Goal: Information Seeking & Learning: Learn about a topic

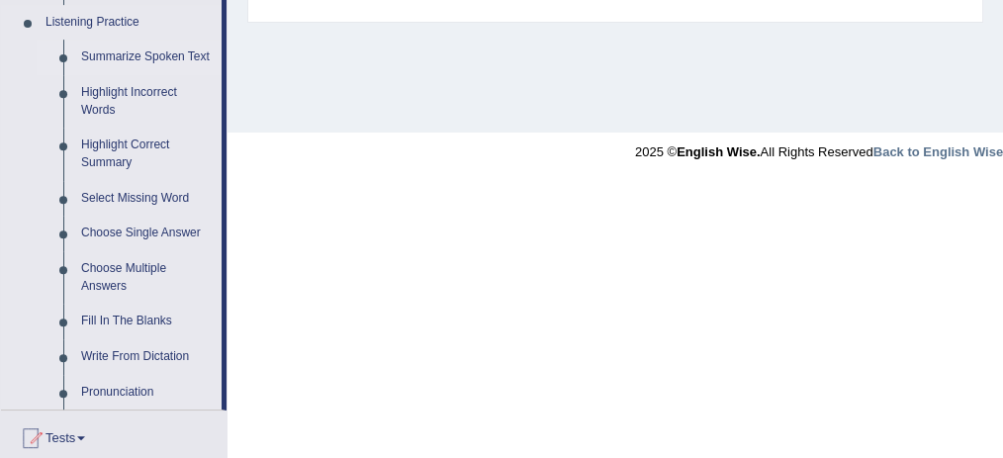
click at [172, 59] on link "Summarize Spoken Text" at bounding box center [146, 58] width 149 height 36
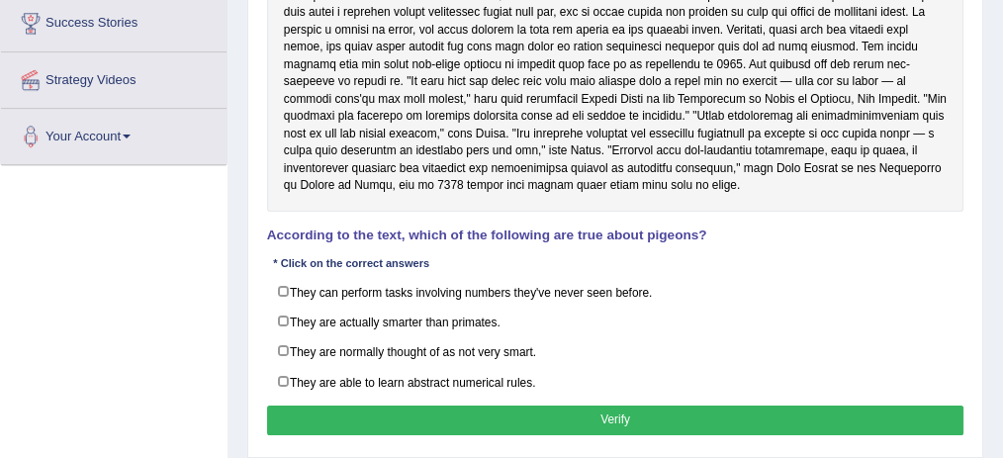
scroll to position [311, 0]
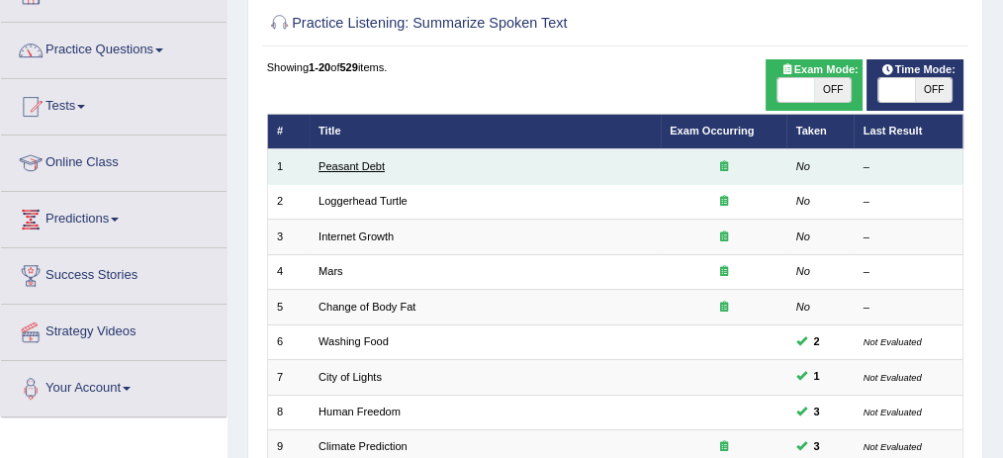
click at [370, 170] on link "Peasant Debt" at bounding box center [352, 166] width 66 height 12
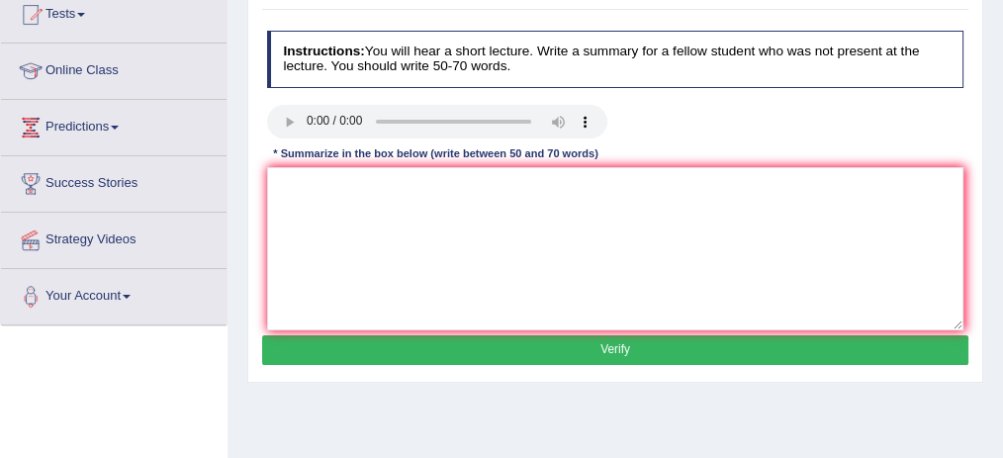
scroll to position [224, 0]
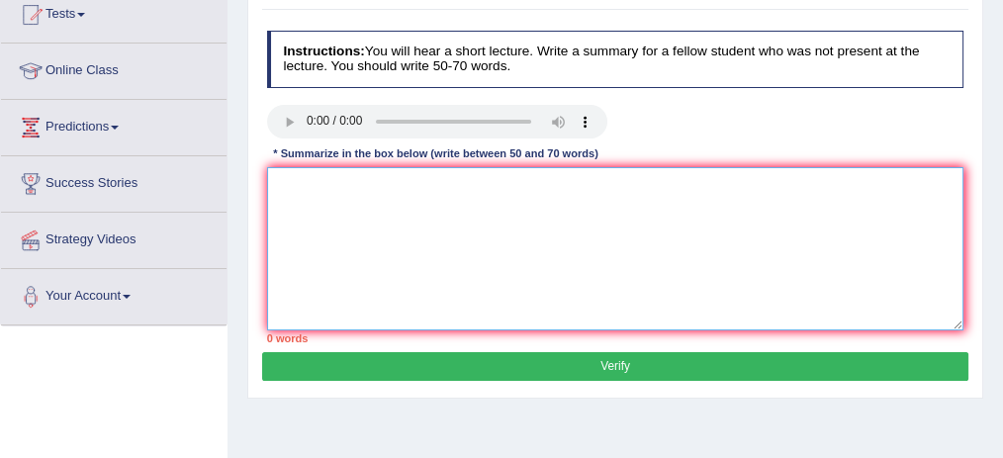
drag, startPoint x: 278, startPoint y: 178, endPoint x: 352, endPoint y: 224, distance: 87.1
click at [352, 224] on textarea at bounding box center [616, 248] width 698 height 163
drag, startPoint x: 381, startPoint y: 239, endPoint x: 313, endPoint y: 173, distance: 95.2
click at [313, 173] on textarea at bounding box center [616, 248] width 698 height 163
drag, startPoint x: 350, startPoint y: 227, endPoint x: 320, endPoint y: 187, distance: 50.1
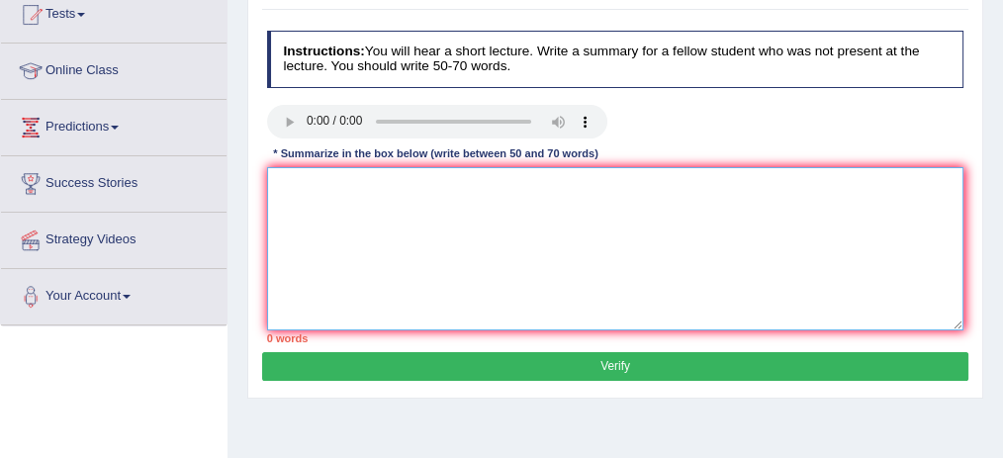
click at [322, 188] on textarea at bounding box center [616, 248] width 698 height 163
click at [340, 176] on textarea at bounding box center [616, 248] width 698 height 163
paste textarea "The speaker provided a comprehensive overview of [main topic], highlighting sev…"
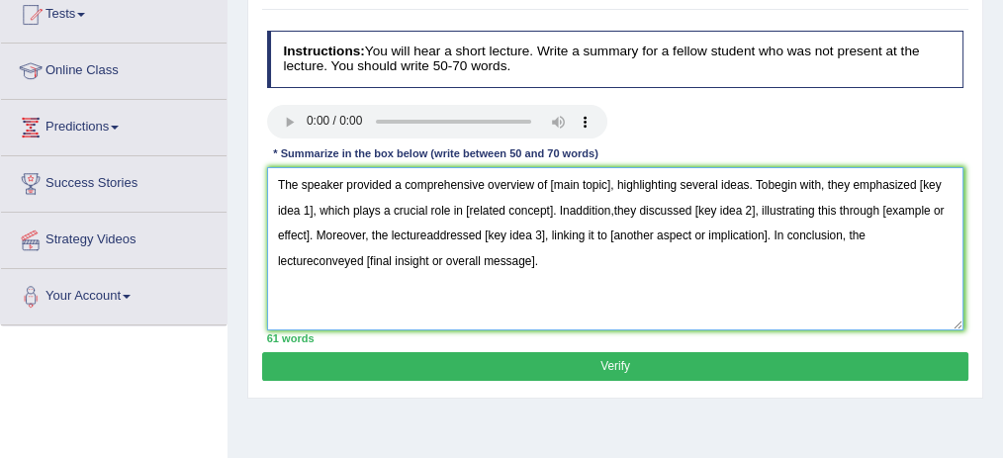
drag, startPoint x: 552, startPoint y: 180, endPoint x: 586, endPoint y: 187, distance: 34.4
click at [586, 187] on textarea "The speaker provided a comprehensive overview of [main topic], highlighting sev…" at bounding box center [616, 248] width 698 height 163
drag, startPoint x: 611, startPoint y: 182, endPoint x: 547, endPoint y: 191, distance: 64.0
click at [547, 191] on textarea "The speaker provided a comprehensive overview of [main topic], highlighting sev…" at bounding box center [616, 248] width 698 height 163
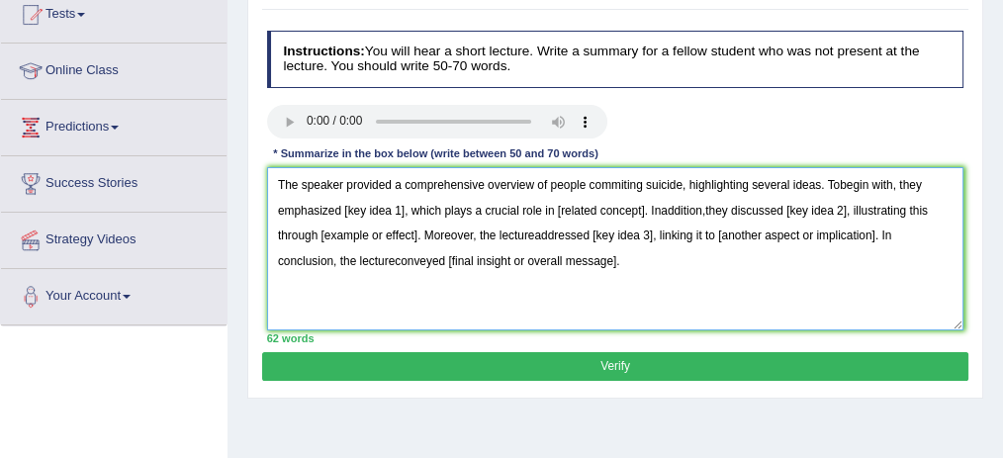
click at [839, 183] on textarea "The speaker provided a comprehensive overview of people commiting suicide, high…" at bounding box center [616, 248] width 698 height 163
drag, startPoint x: 360, startPoint y: 212, endPoint x: 404, endPoint y: 214, distance: 43.6
click at [404, 214] on textarea "The speaker provided a comprehensive overview of people commiting suicide, high…" at bounding box center [616, 248] width 698 height 163
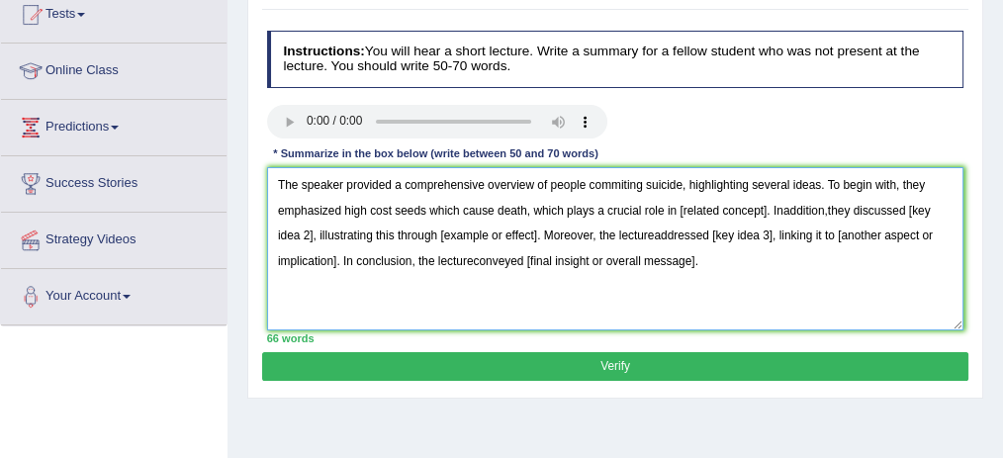
drag, startPoint x: 681, startPoint y: 208, endPoint x: 769, endPoint y: 209, distance: 88.1
click at [769, 209] on textarea "The speaker provided a comprehensive overview of people commiting suicide, high…" at bounding box center [616, 248] width 698 height 163
drag, startPoint x: 437, startPoint y: 210, endPoint x: 528, endPoint y: 212, distance: 91.1
click at [528, 212] on textarea "The speaker provided a comprehensive overview of people commiting suicide, high…" at bounding box center [616, 248] width 698 height 163
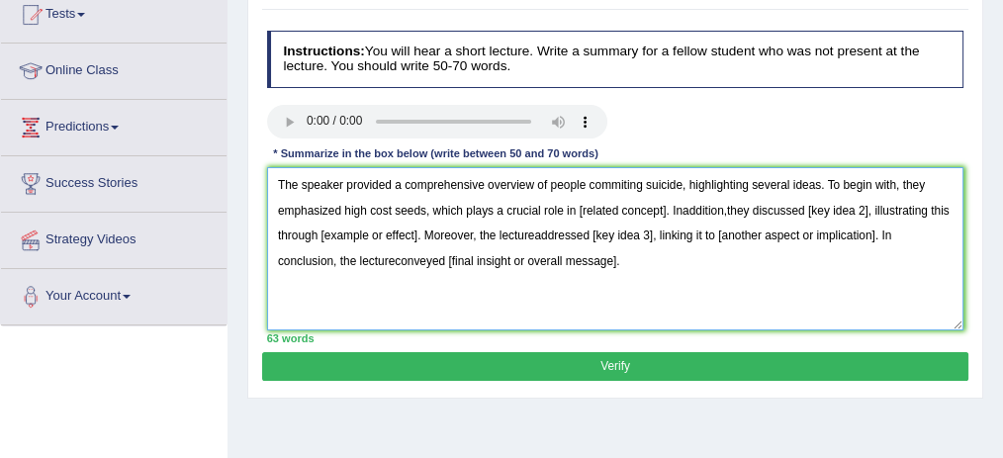
drag, startPoint x: 508, startPoint y: 204, endPoint x: 538, endPoint y: 213, distance: 31.9
click at [538, 213] on textarea "The speaker provided a comprehensive overview of people commiting suicide, high…" at bounding box center [616, 248] width 698 height 163
drag, startPoint x: 539, startPoint y: 207, endPoint x: 629, endPoint y: 218, distance: 90.7
click at [628, 218] on textarea "The speaker provided a comprehensive overview of people commiting suicide, high…" at bounding box center [616, 248] width 698 height 163
click at [629, 218] on textarea "The speaker provided a comprehensive overview of people commiting suicide, high…" at bounding box center [616, 248] width 698 height 163
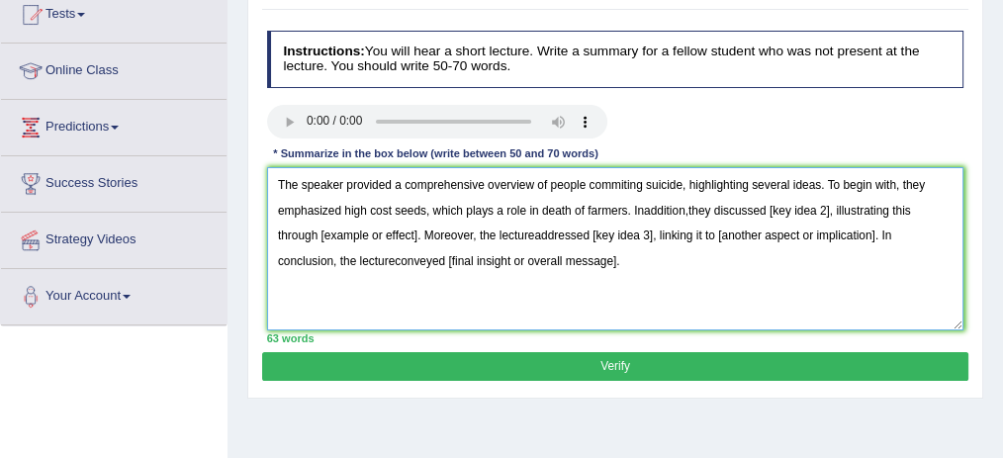
click at [642, 205] on textarea "The speaker provided a comprehensive overview of people commiting suicide, high…" at bounding box center [616, 248] width 698 height 163
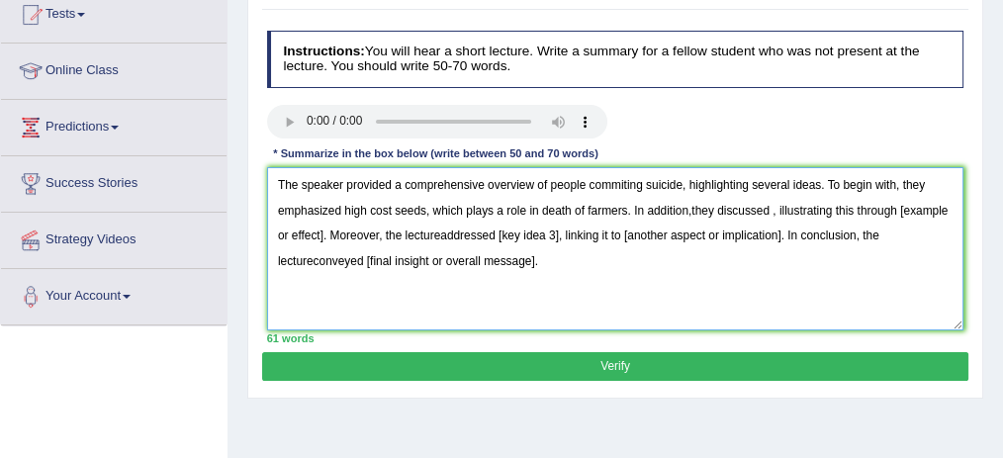
drag, startPoint x: 772, startPoint y: 207, endPoint x: 832, endPoint y: 211, distance: 60.5
click at [832, 211] on textarea "The speaker provided a comprehensive overview of people commiting suicide, high…" at bounding box center [616, 248] width 698 height 163
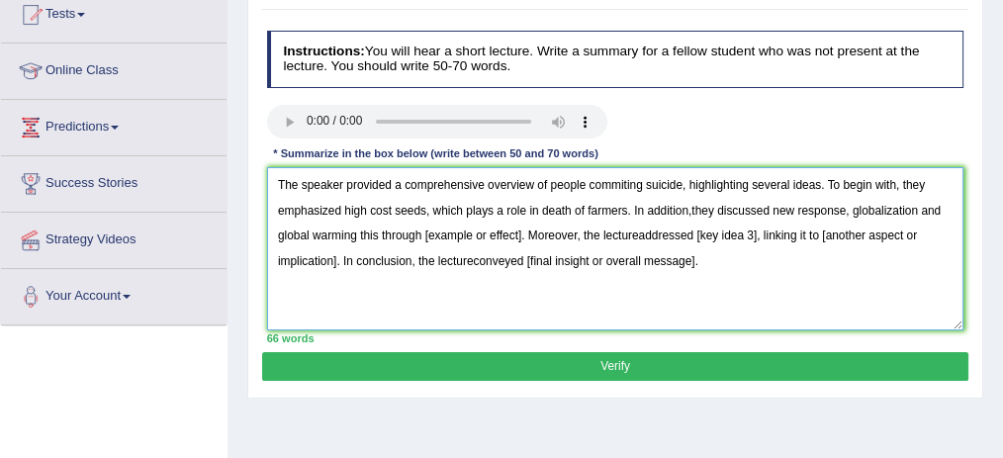
drag, startPoint x: 831, startPoint y: 208, endPoint x: 771, endPoint y: 208, distance: 60.4
click at [770, 208] on textarea "The speaker provided a comprehensive overview of people commiting suicide, high…" at bounding box center [616, 248] width 698 height 163
click at [360, 235] on textarea "The speaker provided a comprehensive overview of people commiting suicide, high…" at bounding box center [616, 248] width 698 height 163
paste textarea ", illustrating"
click at [363, 237] on textarea "The speaker provided a comprehensive overview of people commiting suicide, high…" at bounding box center [616, 248] width 698 height 163
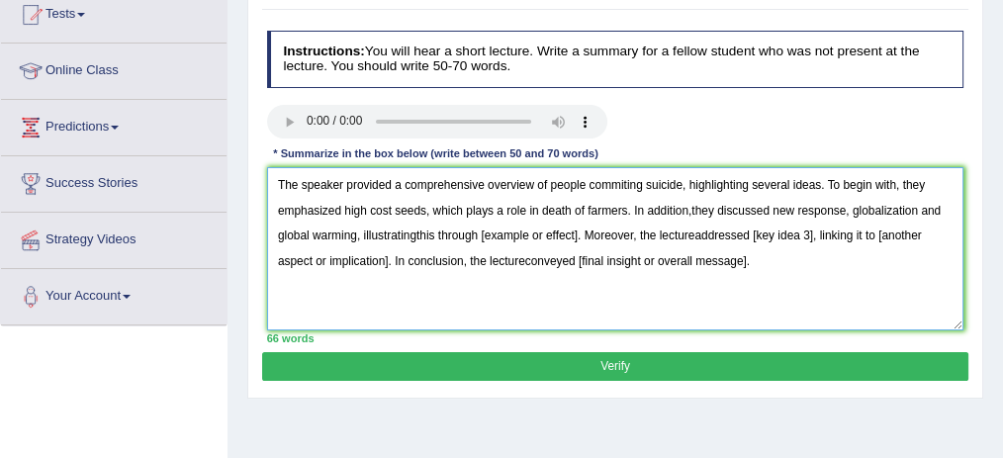
click at [414, 235] on textarea "The speaker provided a comprehensive overview of people commiting suicide, high…" at bounding box center [616, 248] width 698 height 163
drag, startPoint x: 482, startPoint y: 230, endPoint x: 581, endPoint y: 239, distance: 99.5
click at [581, 239] on textarea "The speaker provided a comprehensive overview of people commiting suicide, high…" at bounding box center [616, 248] width 698 height 163
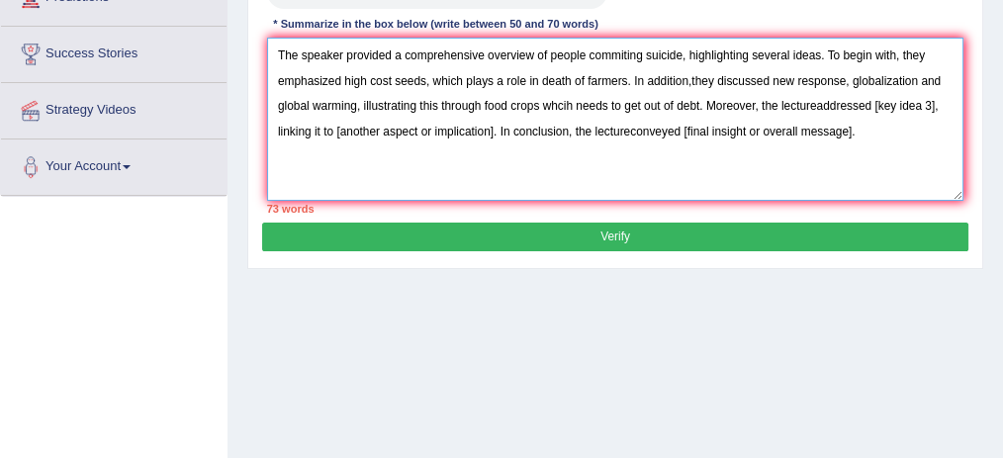
scroll to position [356, 0]
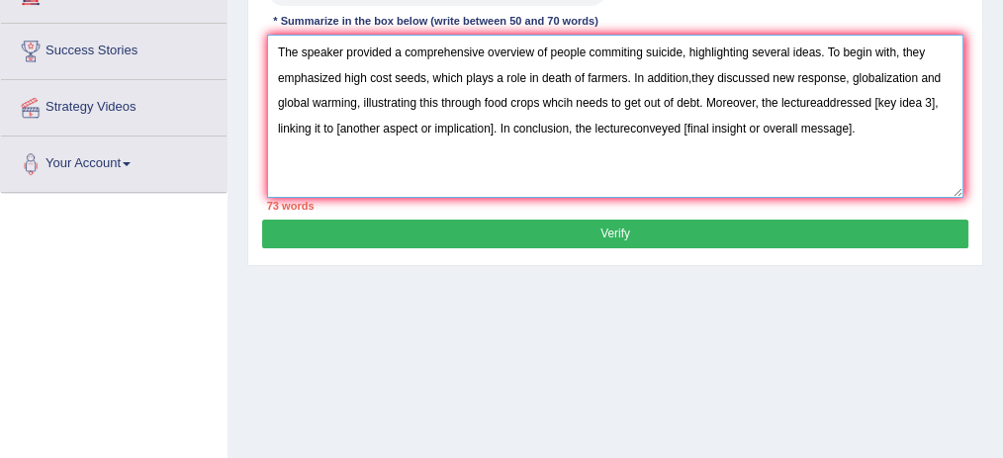
click at [815, 97] on textarea "The speaker provided a comprehensive overview of people commiting suicide, high…" at bounding box center [616, 116] width 698 height 163
click at [823, 105] on textarea "The speaker provided a comprehensive overview of people commiting suicide, high…" at bounding box center [616, 116] width 698 height 163
click at [815, 101] on textarea "The speaker provided a comprehensive overview of people commiting suicide, high…" at bounding box center [616, 116] width 698 height 163
drag, startPoint x: 878, startPoint y: 98, endPoint x: 937, endPoint y: 111, distance: 60.8
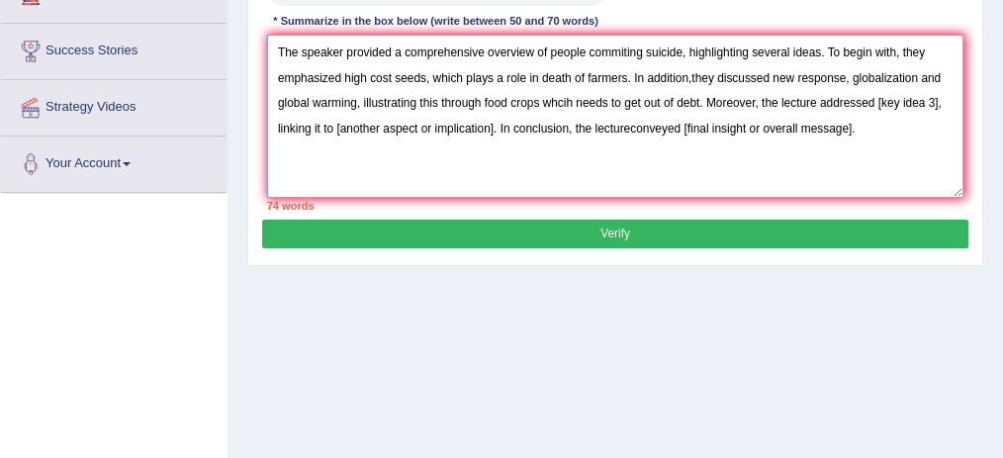
click at [937, 111] on textarea "The speaker provided a comprehensive overview of people commiting suicide, high…" at bounding box center [616, 116] width 698 height 163
drag, startPoint x: 461, startPoint y: 127, endPoint x: 614, endPoint y: 140, distance: 152.9
click at [614, 140] on textarea "The speaker provided a comprehensive overview of people commiting suicide, high…" at bounding box center [616, 116] width 698 height 163
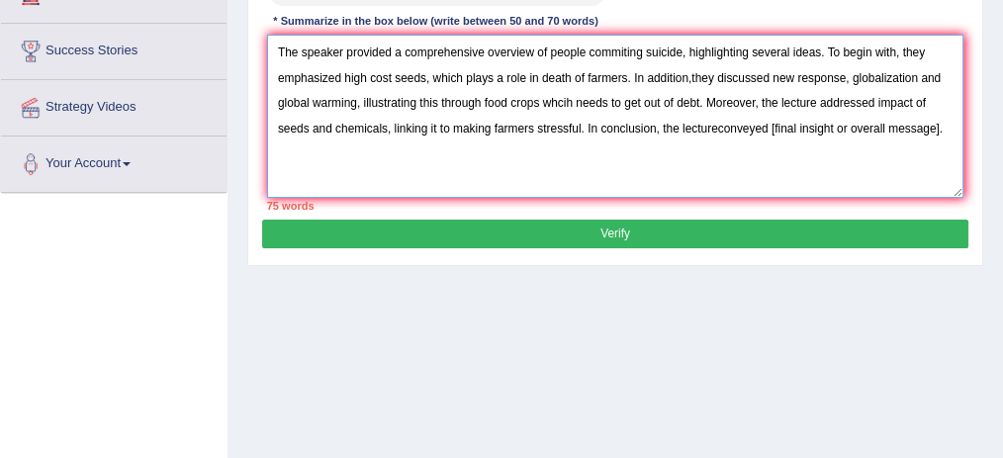
click at [716, 126] on textarea "The speaker provided a comprehensive overview of people commiting suicide, high…" at bounding box center [616, 116] width 698 height 163
drag, startPoint x: 776, startPoint y: 126, endPoint x: 947, endPoint y: 143, distance: 172.1
click at [947, 143] on textarea "The speaker provided a comprehensive overview of people commiting suicide, high…" at bounding box center [616, 116] width 698 height 163
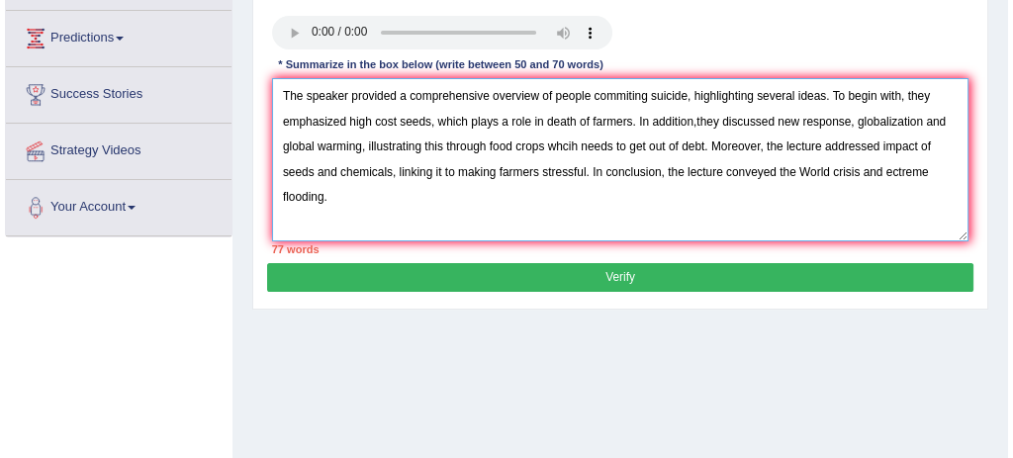
scroll to position [290, 0]
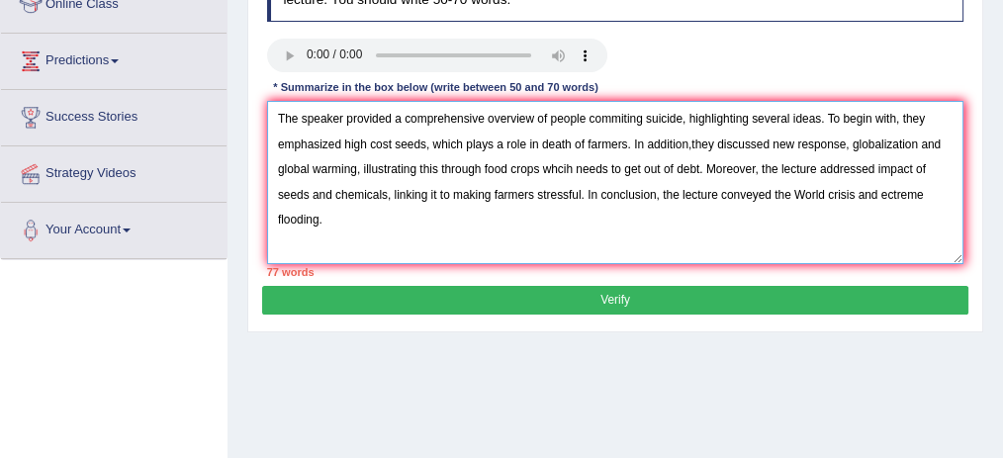
drag, startPoint x: 684, startPoint y: 115, endPoint x: 827, endPoint y: 121, distance: 143.6
click at [827, 119] on textarea "The speaker provided a comprehensive overview of people commiting suicide, high…" at bounding box center [616, 182] width 698 height 163
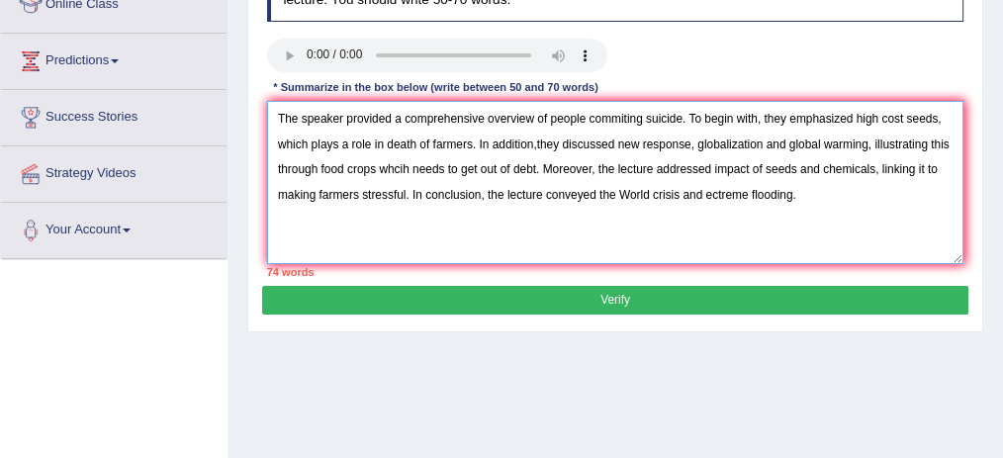
drag, startPoint x: 755, startPoint y: 118, endPoint x: 691, endPoint y: 119, distance: 64.3
click at [691, 119] on textarea "The speaker provided a comprehensive overview of people commiting suicide. To b…" at bounding box center [616, 182] width 698 height 163
click at [906, 116] on textarea "The speaker provided a comprehensive overview of people commiting suicide. Firs…" at bounding box center [616, 182] width 698 height 163
click at [503, 144] on textarea "The speaker provided a comprehensive overview of people commiting suicide. Firs…" at bounding box center [616, 182] width 698 height 163
drag, startPoint x: 665, startPoint y: 144, endPoint x: 587, endPoint y: 146, distance: 78.2
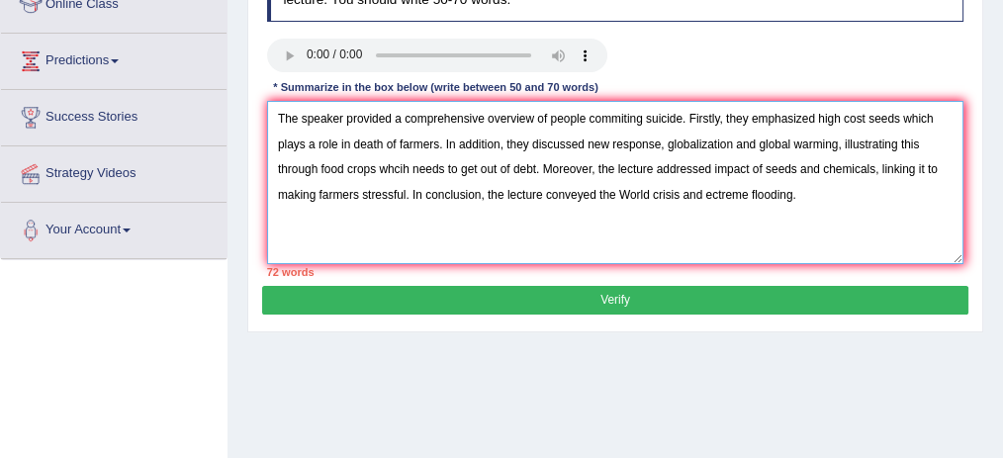
click at [587, 146] on textarea "The speaker provided a comprehensive overview of people commiting suicide. Firs…" at bounding box center [616, 182] width 698 height 163
click at [586, 146] on textarea "The speaker provided a comprehensive overview of people commiting suicide. Firs…" at bounding box center [616, 182] width 698 height 163
click at [585, 146] on textarea "The speaker provided a comprehensive overview of people commiting suicide. Firs…" at bounding box center [616, 182] width 698 height 163
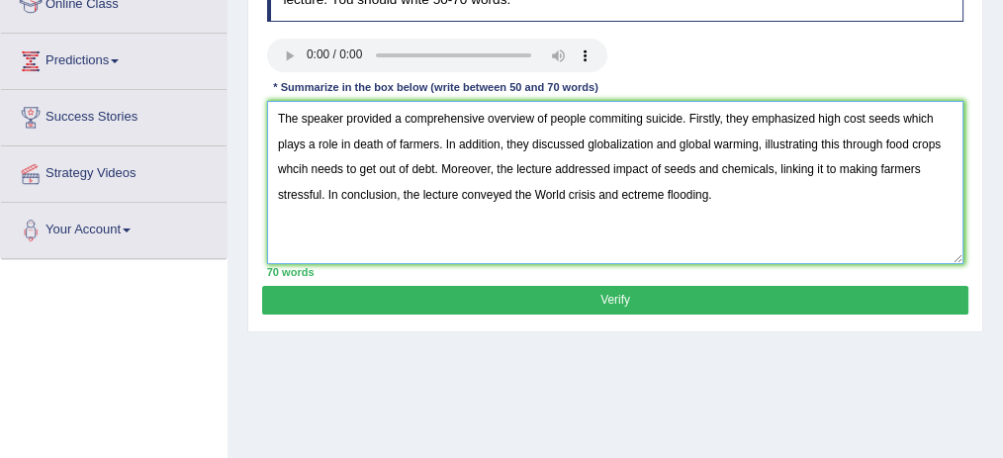
click at [300, 161] on textarea "The speaker provided a comprehensive overview of people commiting suicide. Firs…" at bounding box center [616, 182] width 698 height 163
click at [629, 196] on textarea "The speaker provided a comprehensive overview of people commiting suicide. Firs…" at bounding box center [616, 182] width 698 height 163
type textarea "The speaker provided a comprehensive overview of people commiting suicide. Firs…"
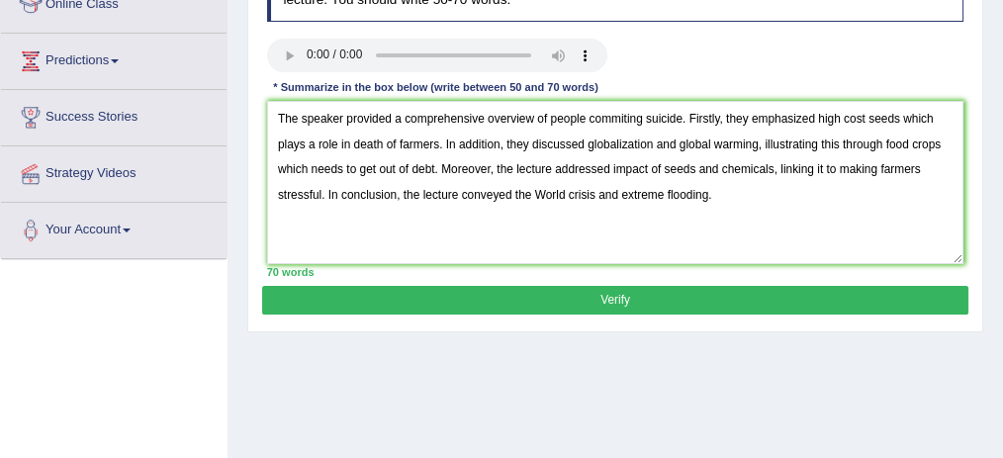
click at [655, 293] on button "Verify" at bounding box center [615, 300] width 706 height 29
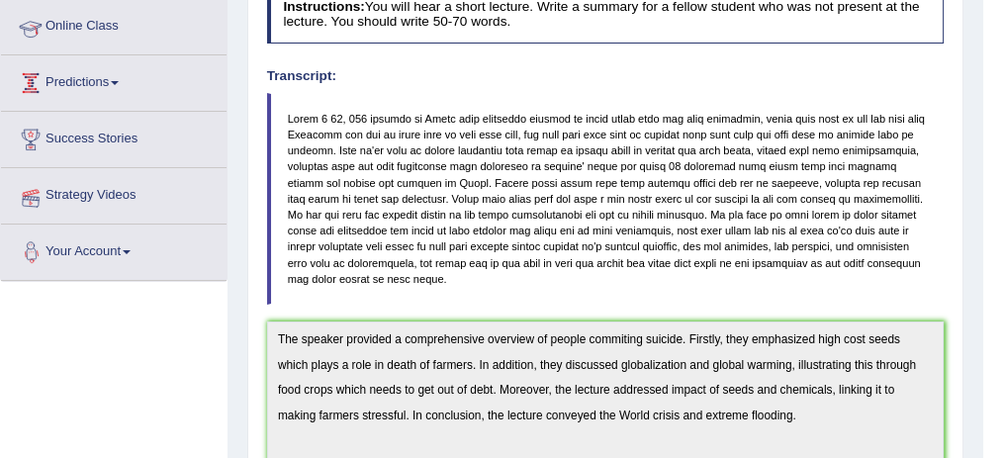
scroll to position [105, 0]
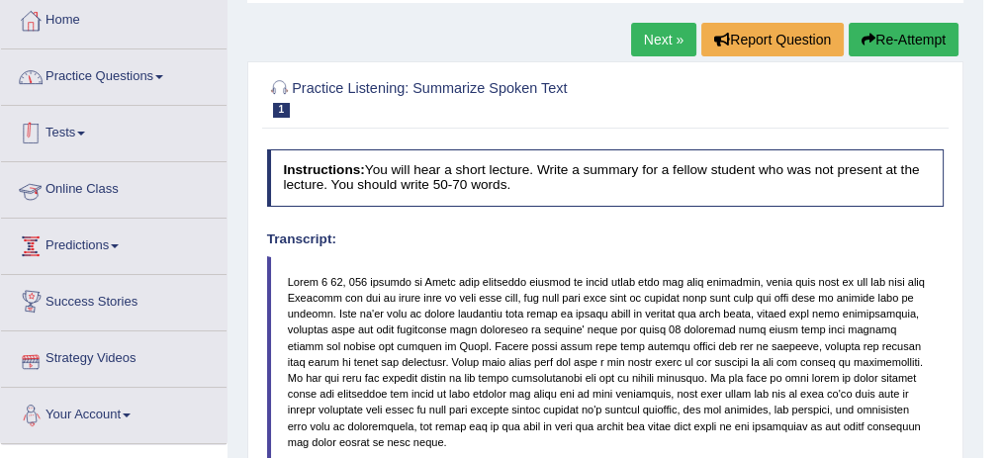
click at [151, 72] on link "Practice Questions" at bounding box center [114, 73] width 226 height 49
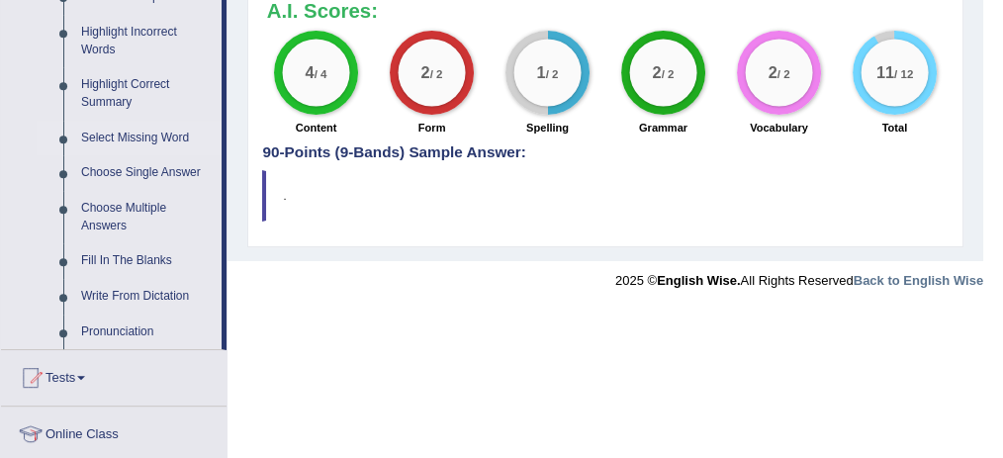
scroll to position [897, 0]
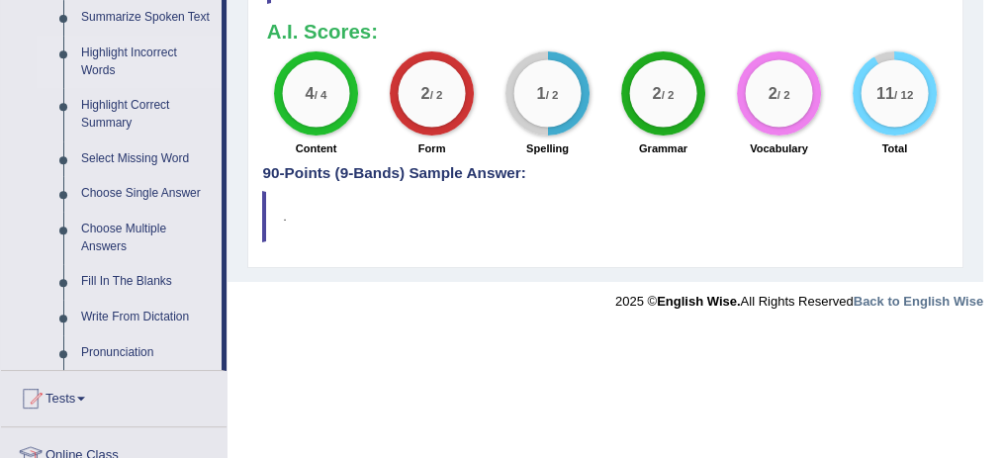
click at [106, 49] on link "Highlight Incorrect Words" at bounding box center [146, 62] width 149 height 52
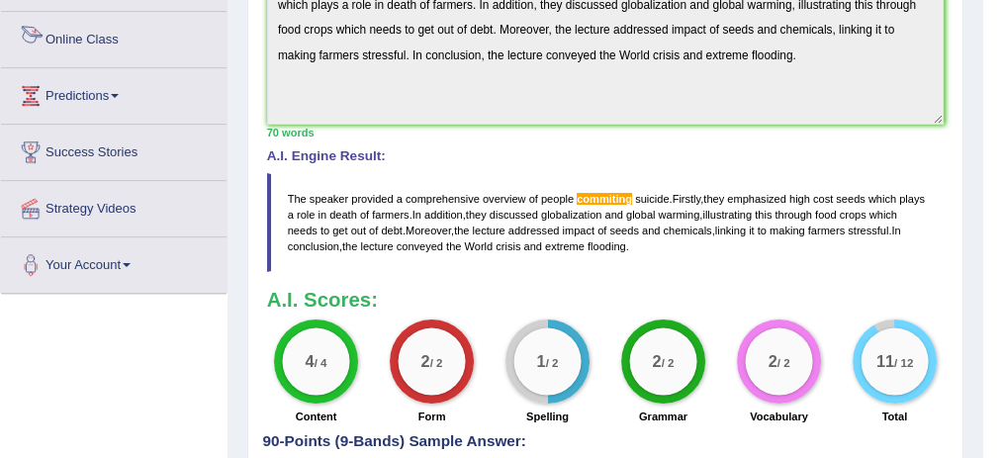
scroll to position [1144, 0]
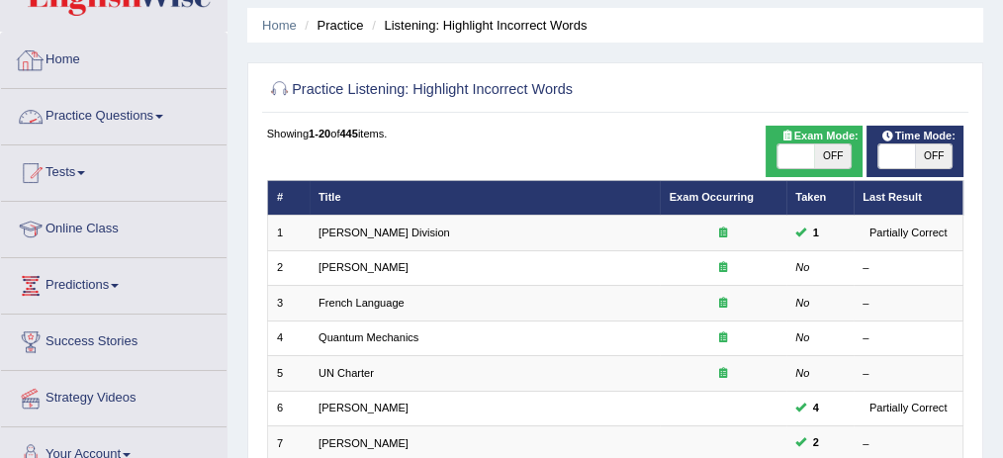
click at [129, 103] on link "Practice Questions" at bounding box center [114, 113] width 226 height 49
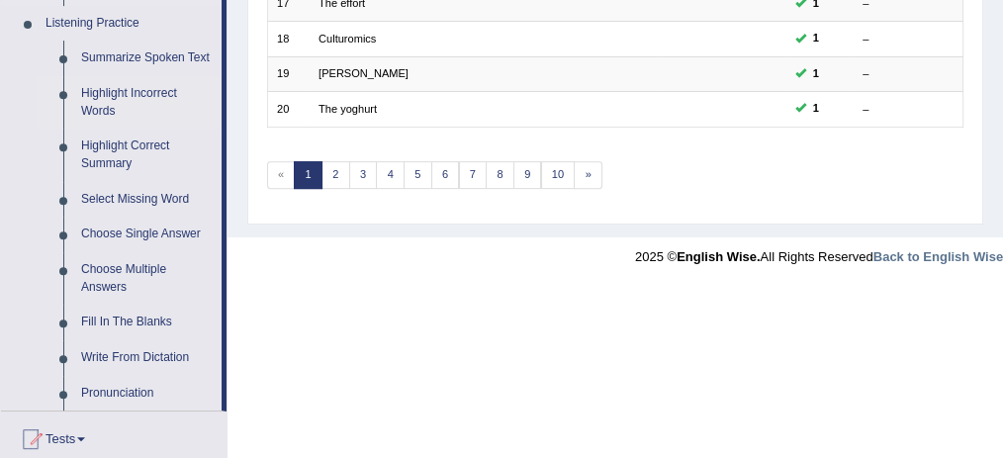
scroll to position [857, 0]
click at [107, 93] on link "Highlight Incorrect Words" at bounding box center [146, 101] width 149 height 52
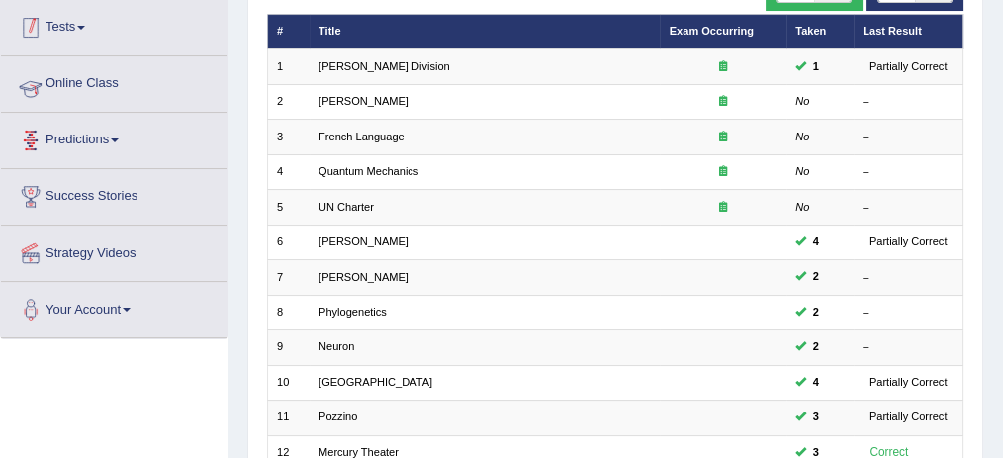
scroll to position [328, 0]
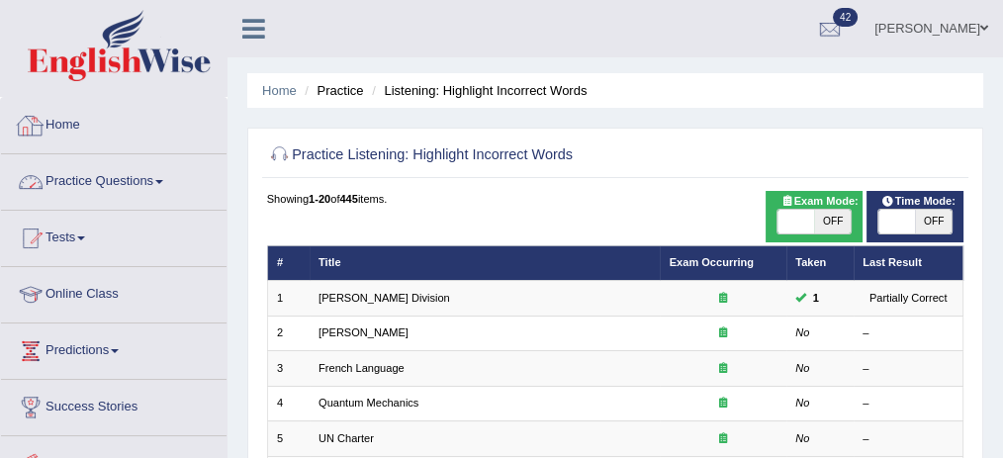
click at [86, 177] on link "Practice Questions" at bounding box center [114, 178] width 226 height 49
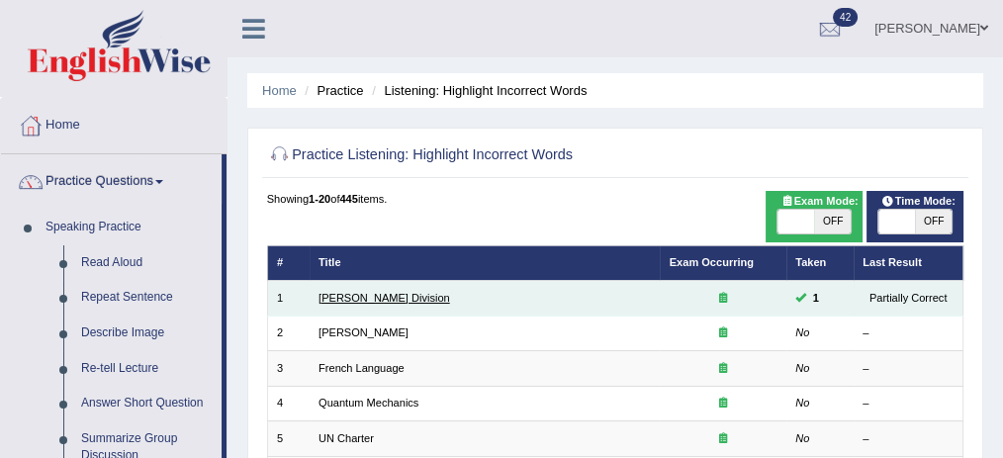
click at [375, 300] on link "Ward Division" at bounding box center [385, 298] width 132 height 12
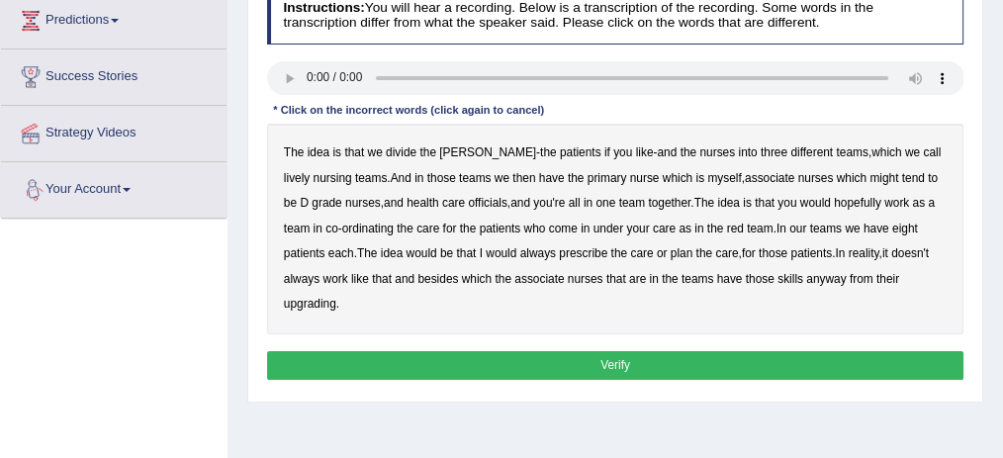
click at [309, 148] on b "idea" at bounding box center [319, 152] width 22 height 14
click at [428, 153] on b "the" at bounding box center [428, 152] width 17 height 14
click at [560, 146] on b "patients" at bounding box center [581, 152] width 42 height 14
click at [430, 145] on b "the" at bounding box center [428, 152] width 17 height 14
click at [324, 145] on b "idea" at bounding box center [319, 152] width 22 height 14
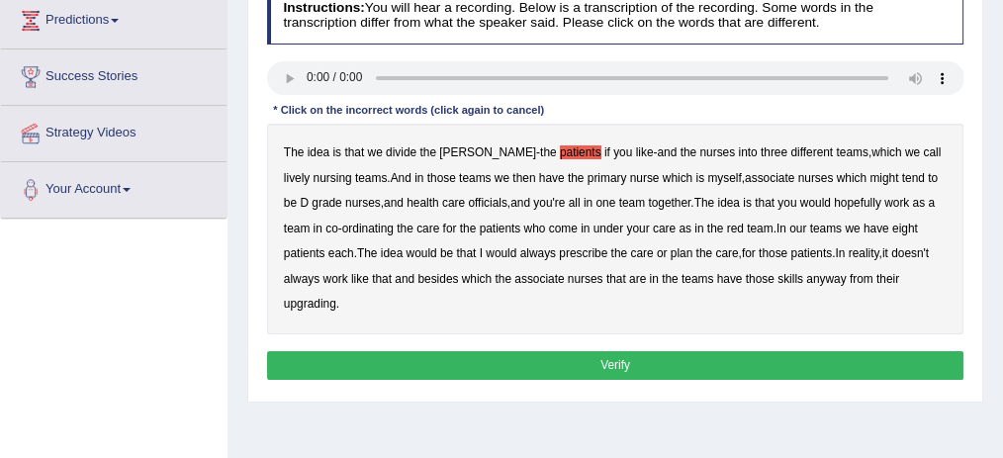
click at [560, 145] on b "patients" at bounding box center [581, 152] width 42 height 14
click at [310, 171] on b "lively" at bounding box center [297, 178] width 26 height 14
click at [870, 173] on b "might" at bounding box center [884, 178] width 29 height 14
click at [468, 198] on b "officials" at bounding box center [487, 203] width 39 height 14
click at [540, 249] on b "always" at bounding box center [539, 253] width 36 height 14
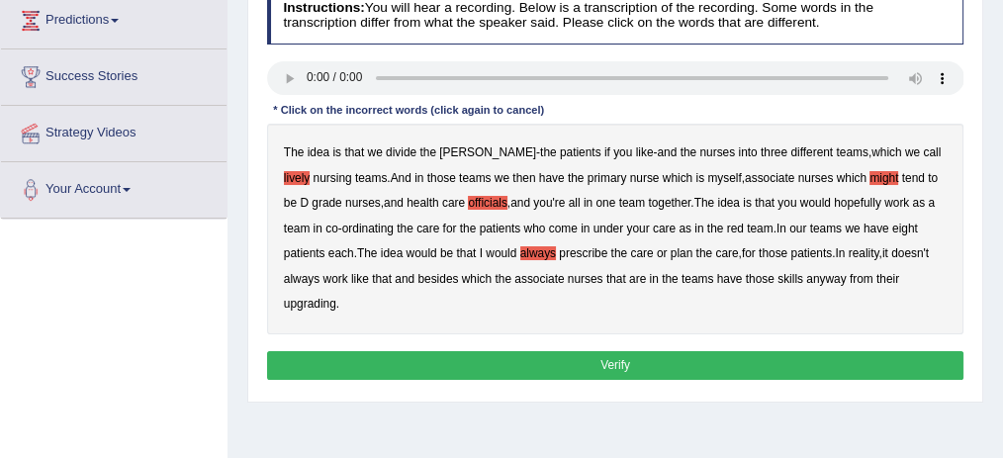
click at [290, 299] on b "upgrading" at bounding box center [310, 304] width 52 height 14
click at [558, 356] on button "Verify" at bounding box center [616, 365] width 698 height 29
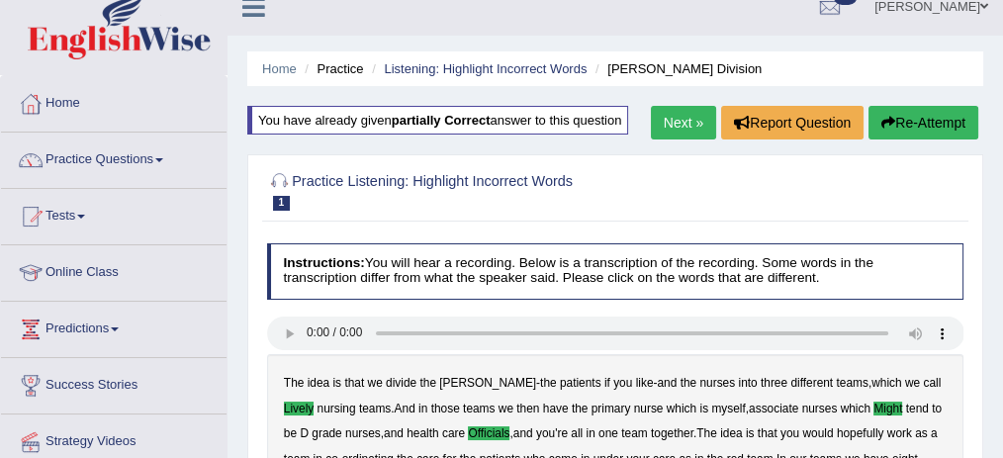
scroll to position [1, 0]
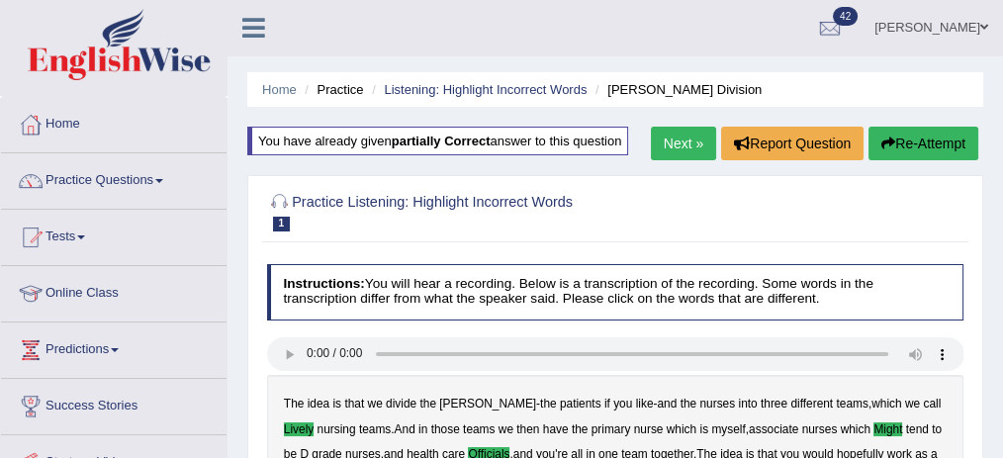
click at [681, 131] on link "Next »" at bounding box center [683, 144] width 65 height 34
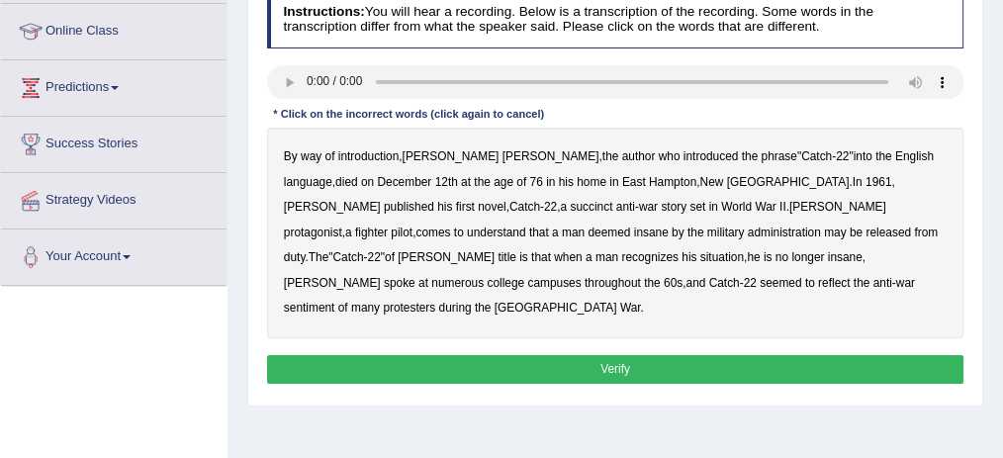
click at [570, 206] on b "succinct" at bounding box center [591, 207] width 43 height 14
click at [748, 232] on b "administration" at bounding box center [784, 233] width 73 height 14
click at [701, 251] on b "situation" at bounding box center [723, 257] width 44 height 14
click at [818, 283] on b "reflect" at bounding box center [834, 283] width 32 height 14
click at [818, 281] on b "reflect" at bounding box center [834, 283] width 32 height 14
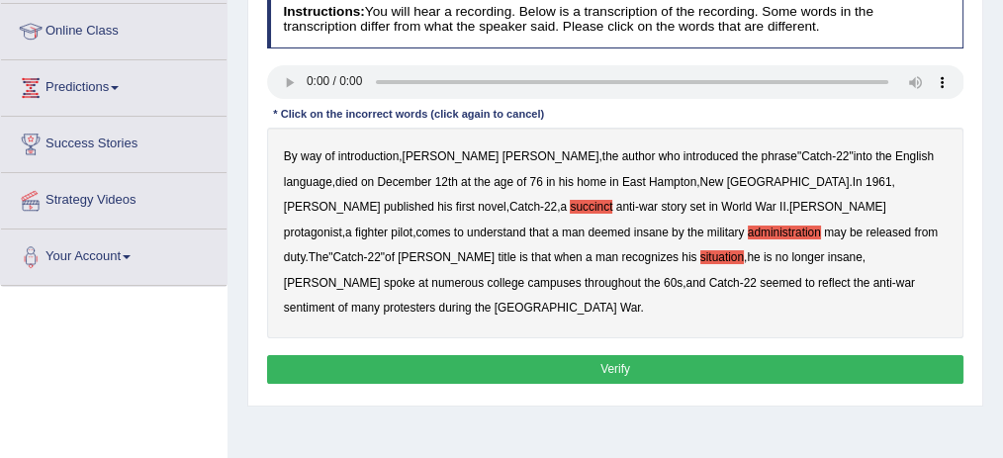
drag, startPoint x: 397, startPoint y: 228, endPoint x: 177, endPoint y: 280, distance: 225.9
click at [748, 227] on b "administration" at bounding box center [784, 233] width 73 height 14
click at [330, 153] on b "of" at bounding box center [331, 156] width 10 height 14
click at [345, 153] on b "introduction" at bounding box center [368, 156] width 60 height 14
drag, startPoint x: 479, startPoint y: 336, endPoint x: 488, endPoint y: 308, distance: 30.0
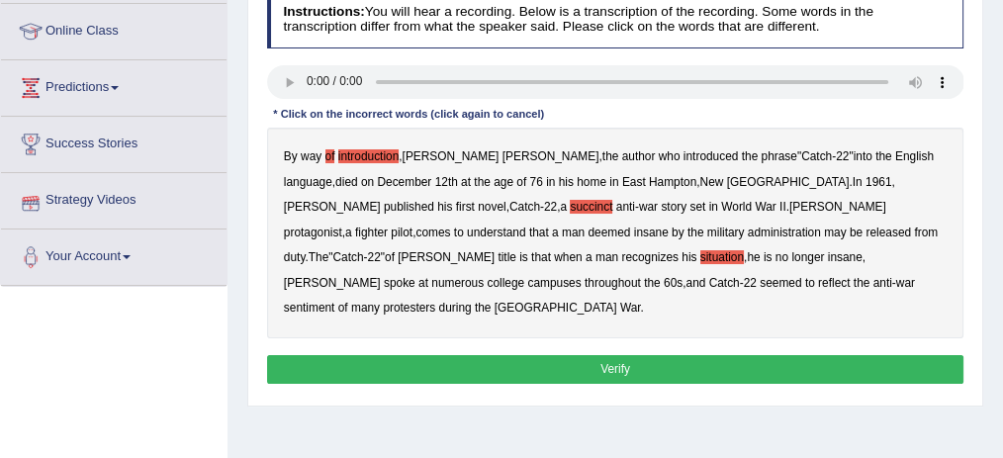
click at [480, 355] on button "Verify" at bounding box center [616, 369] width 698 height 29
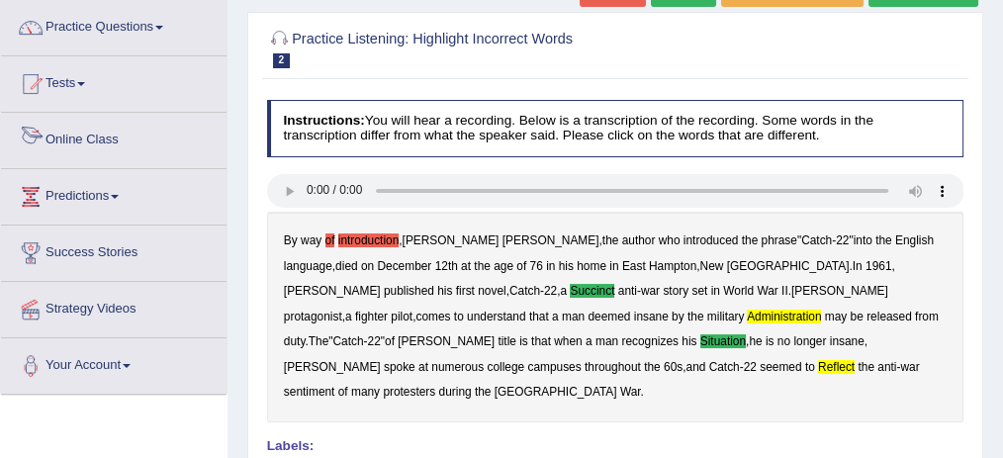
scroll to position [132, 0]
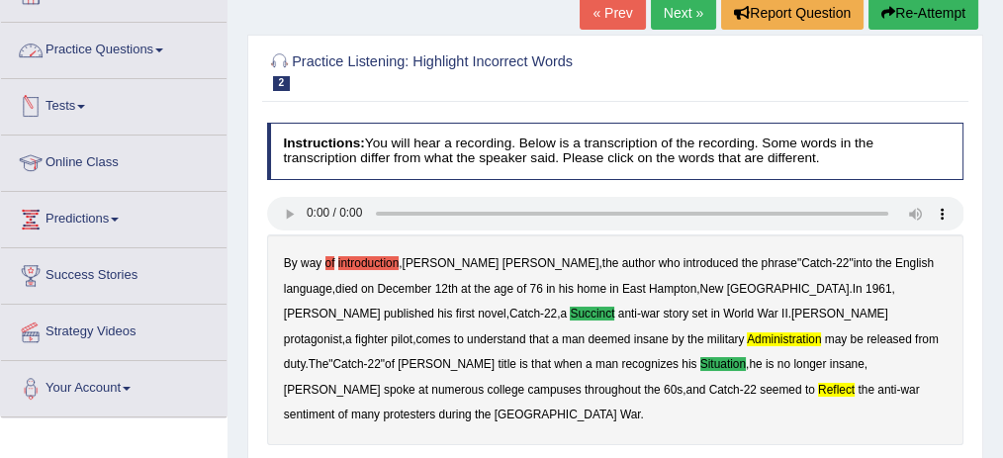
click at [158, 53] on link "Practice Questions" at bounding box center [114, 47] width 226 height 49
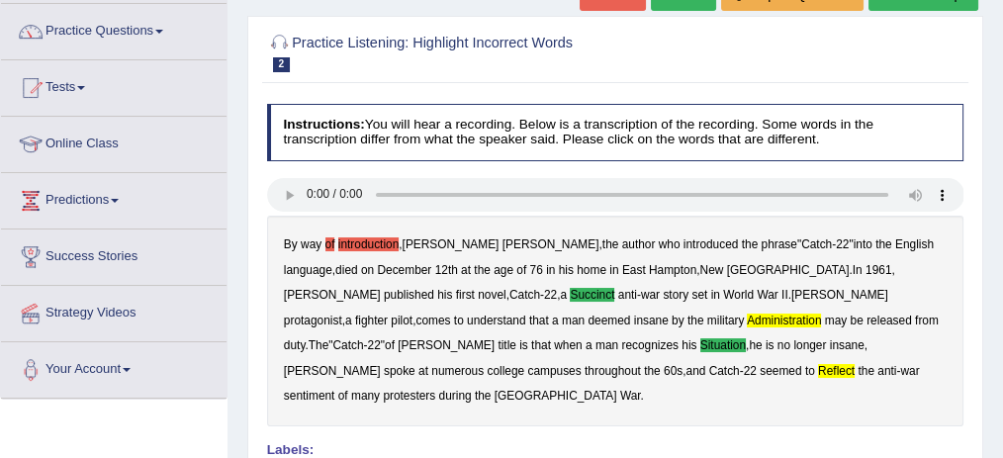
scroll to position [65, 0]
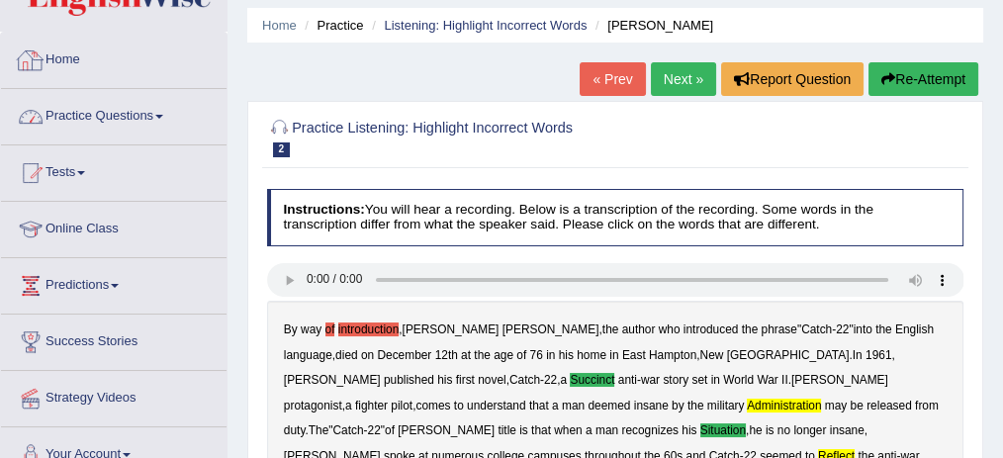
click at [138, 107] on link "Practice Questions" at bounding box center [114, 113] width 226 height 49
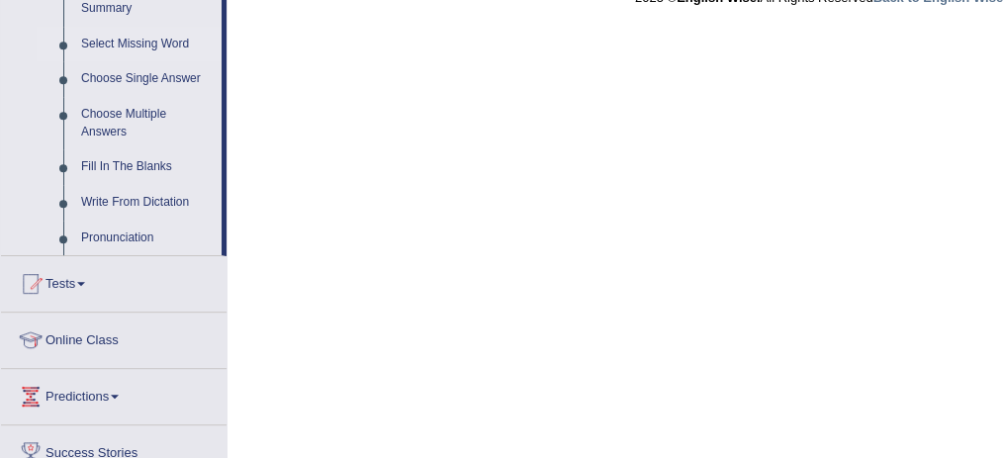
scroll to position [990, 0]
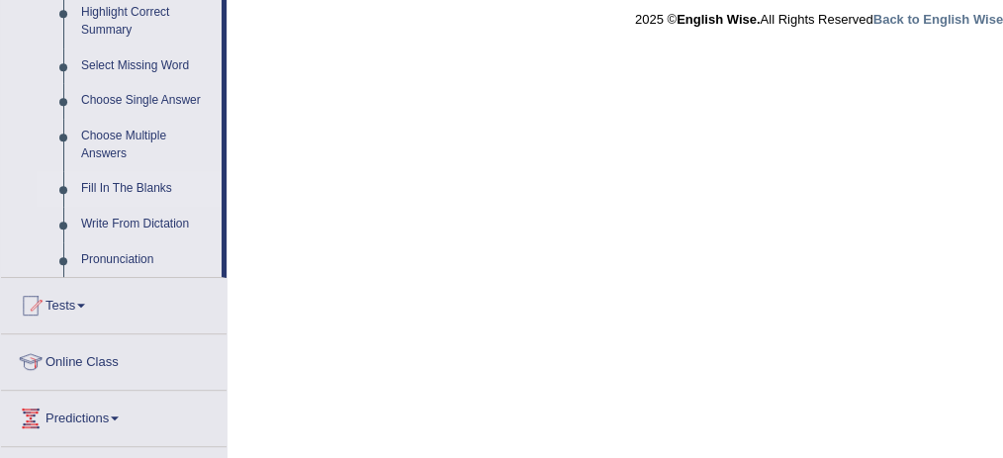
click at [148, 187] on link "Fill In The Blanks" at bounding box center [146, 189] width 149 height 36
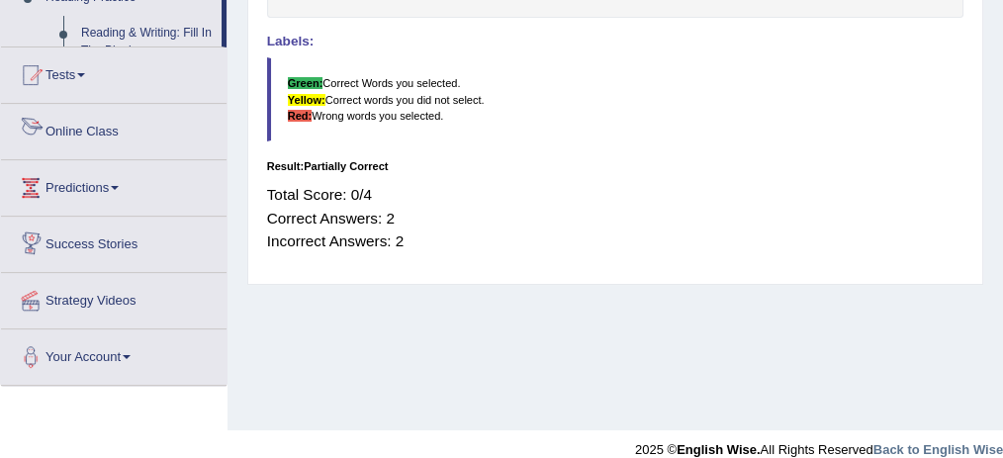
scroll to position [580, 0]
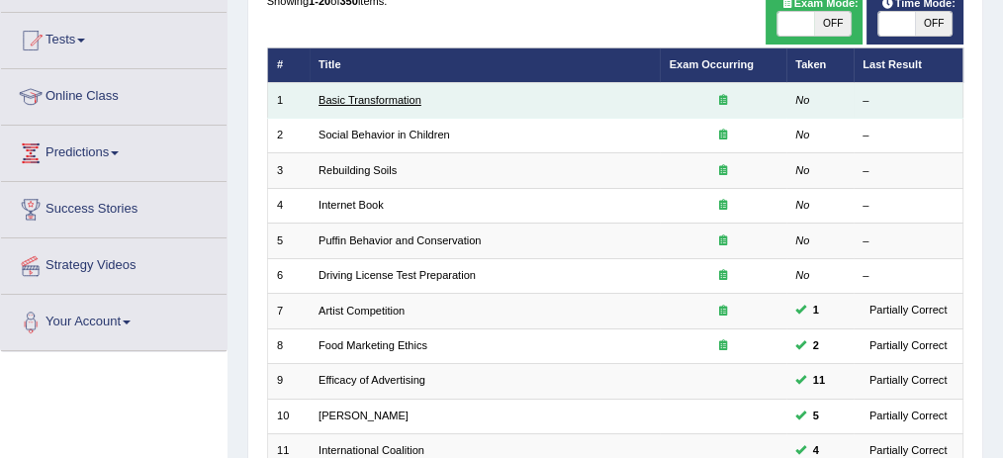
click at [369, 101] on link "Basic Transformation" at bounding box center [370, 100] width 103 height 12
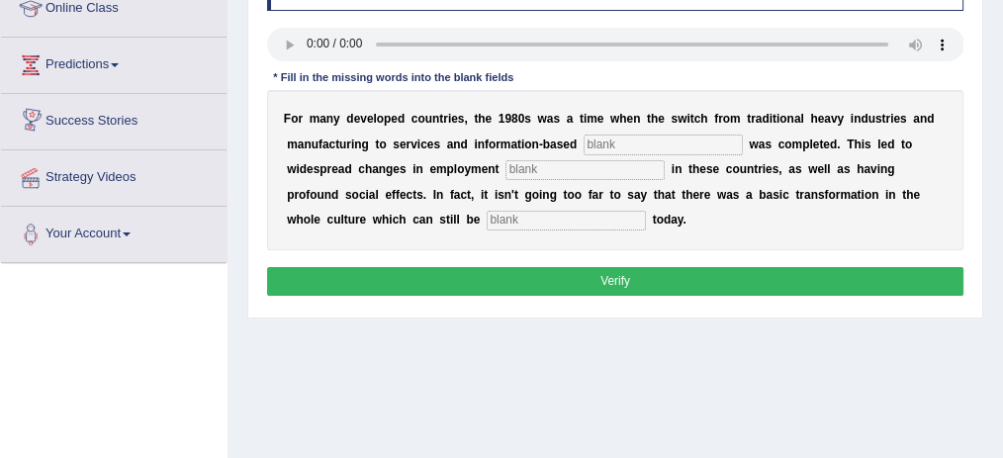
scroll to position [263, 0]
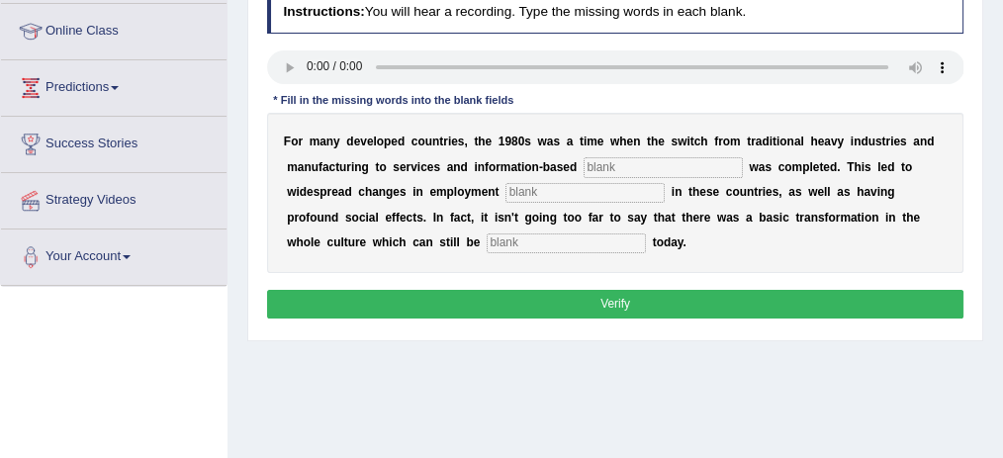
click at [598, 162] on input "text" at bounding box center [663, 167] width 159 height 20
type input "enterprise"
type input "pattern"
type input "observed"
click at [623, 296] on button "Verify" at bounding box center [616, 304] width 698 height 29
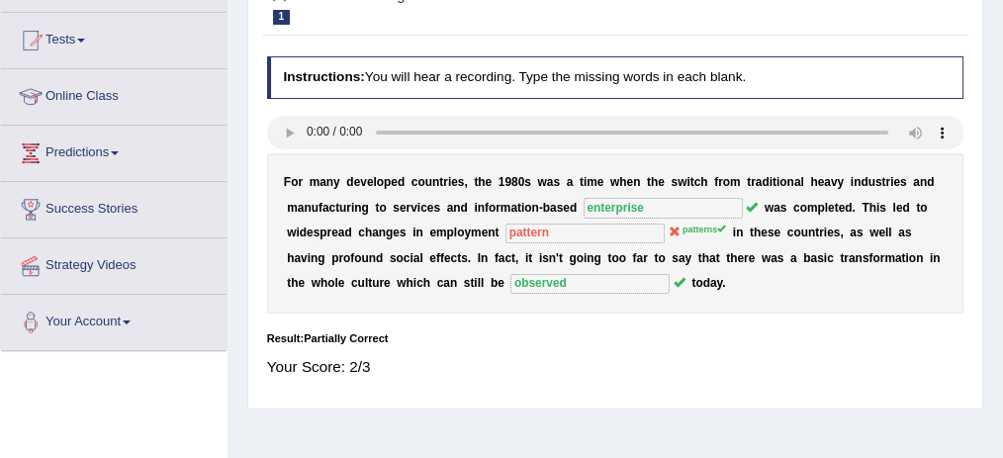
scroll to position [132, 0]
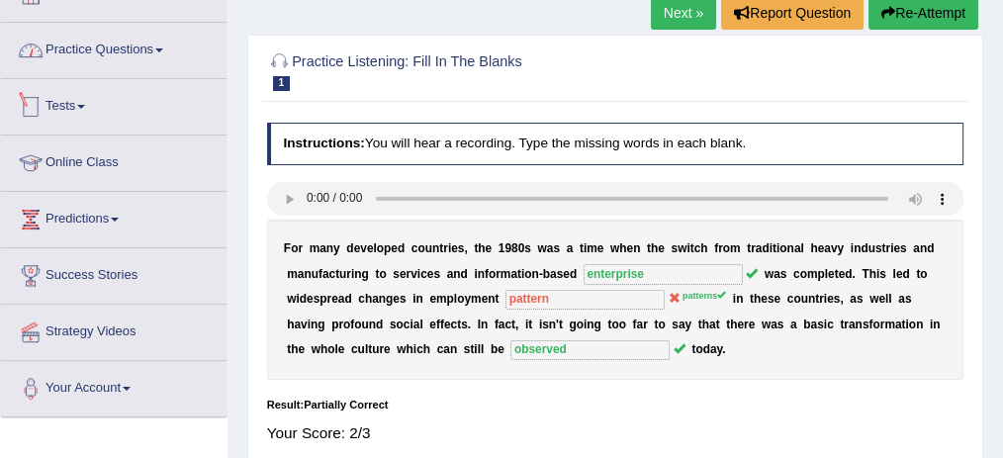
click at [140, 58] on link "Practice Questions" at bounding box center [114, 47] width 226 height 49
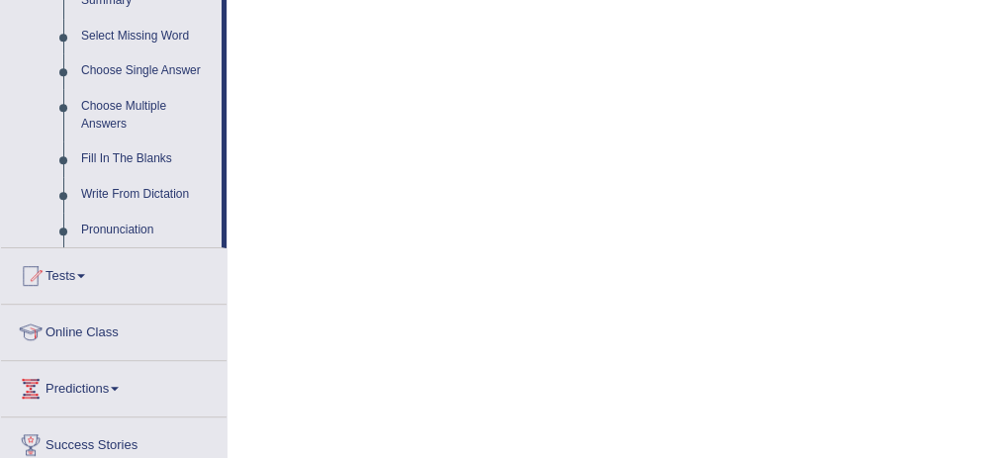
scroll to position [1144, 0]
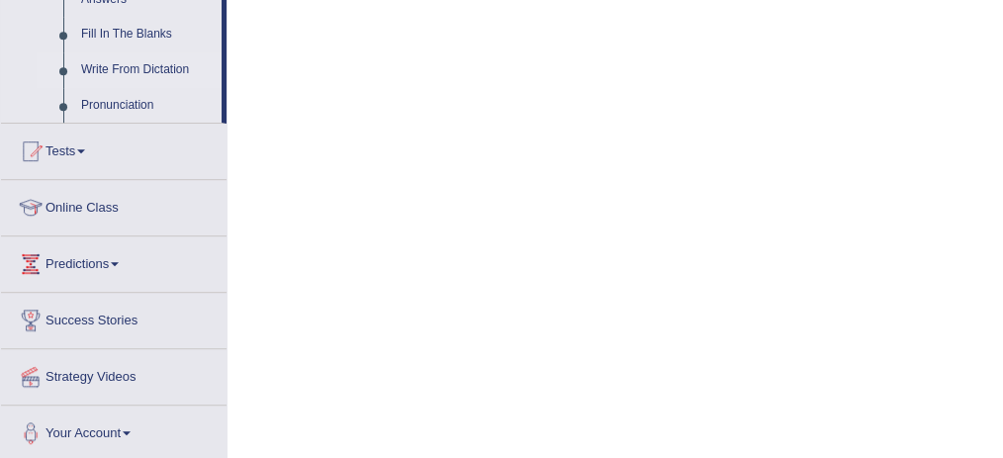
click at [145, 63] on link "Write From Dictation" at bounding box center [146, 70] width 149 height 36
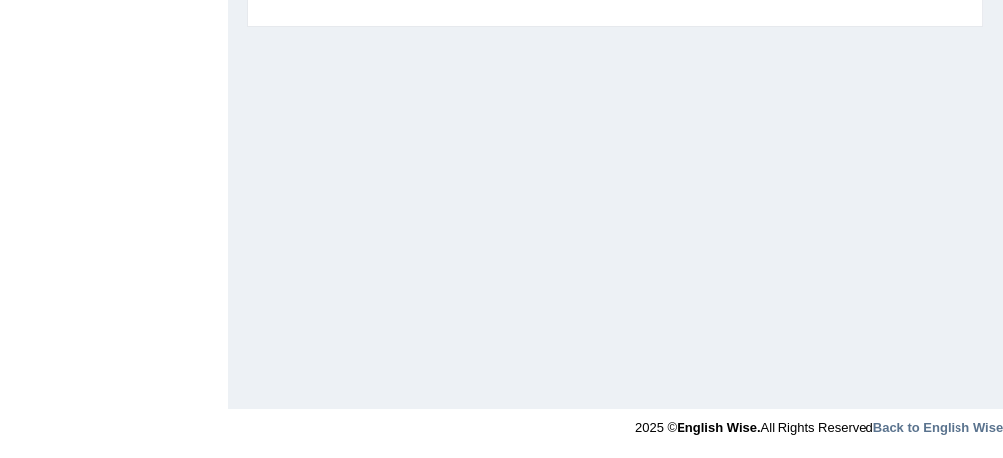
scroll to position [580, 0]
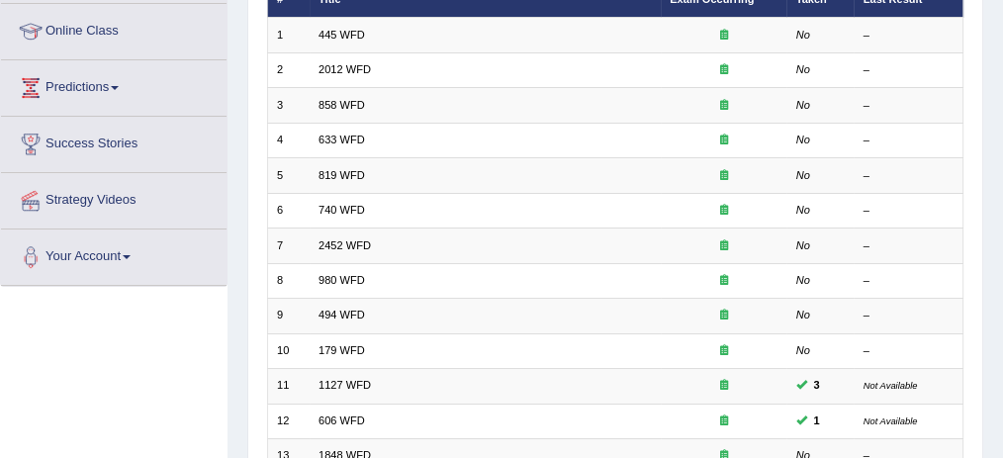
click at [334, 33] on link "445 WFD" at bounding box center [342, 35] width 47 height 12
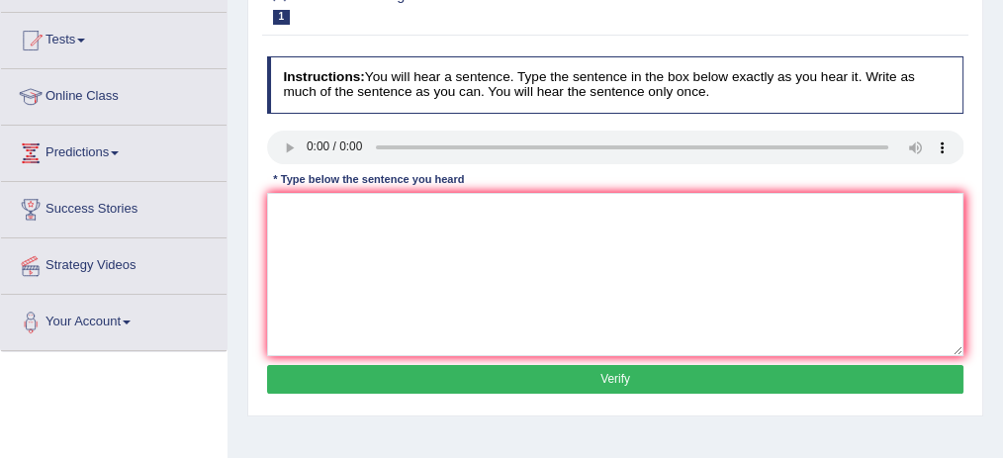
scroll to position [198, 0]
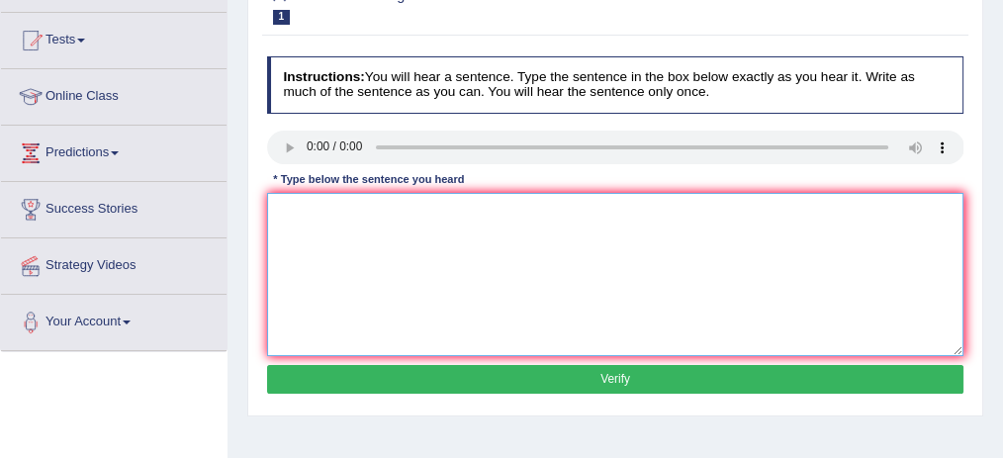
click at [351, 201] on textarea at bounding box center [616, 274] width 698 height 163
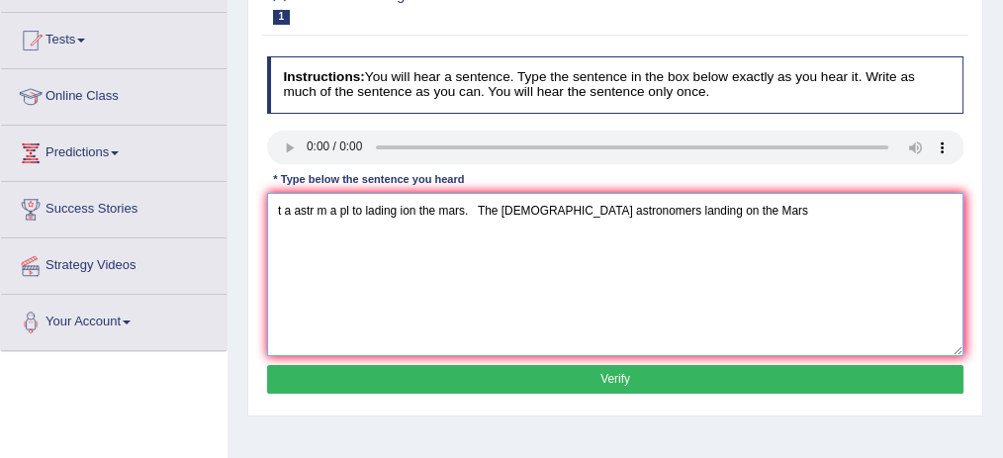
click at [678, 213] on textarea "t a astr m a pl to lading ion the mars. The Americans astronomers landing on th…" at bounding box center [616, 274] width 698 height 163
drag, startPoint x: 475, startPoint y: 208, endPoint x: 268, endPoint y: 209, distance: 206.8
click at [268, 209] on textarea "t a astr m a pl to lading ion the mars. The Americans astronomers landing in th…" at bounding box center [616, 274] width 698 height 163
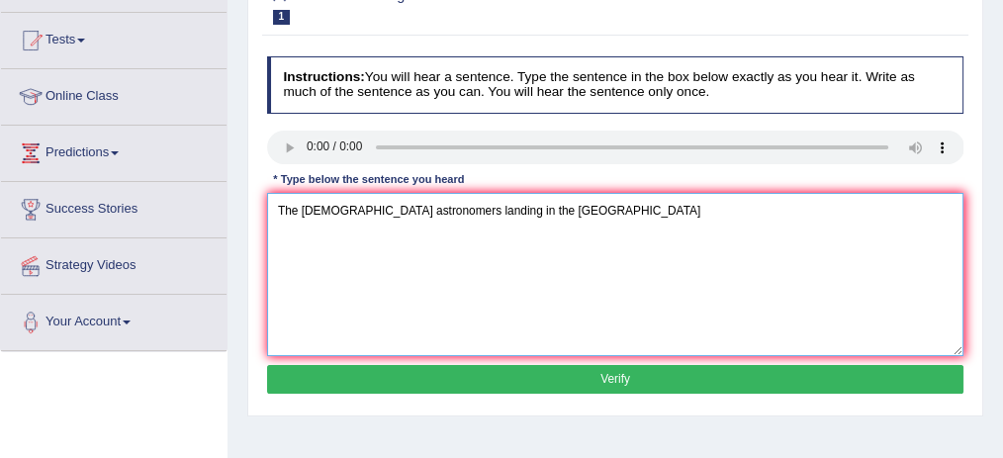
drag, startPoint x: 475, startPoint y: 211, endPoint x: 231, endPoint y: 212, distance: 244.4
click at [231, 212] on div "Home Practice Listening: Write From Dictation 445 WFD Next » Report Question Re…" at bounding box center [616, 297] width 776 height 990
click at [540, 208] on textarea "The Americans astronomers landing in the Mars" at bounding box center [616, 274] width 698 height 163
click at [538, 208] on textarea "The Americans astronomers landing in the Mars" at bounding box center [616, 274] width 698 height 163
type textarea "The Americans astronomers landing in the Mars."
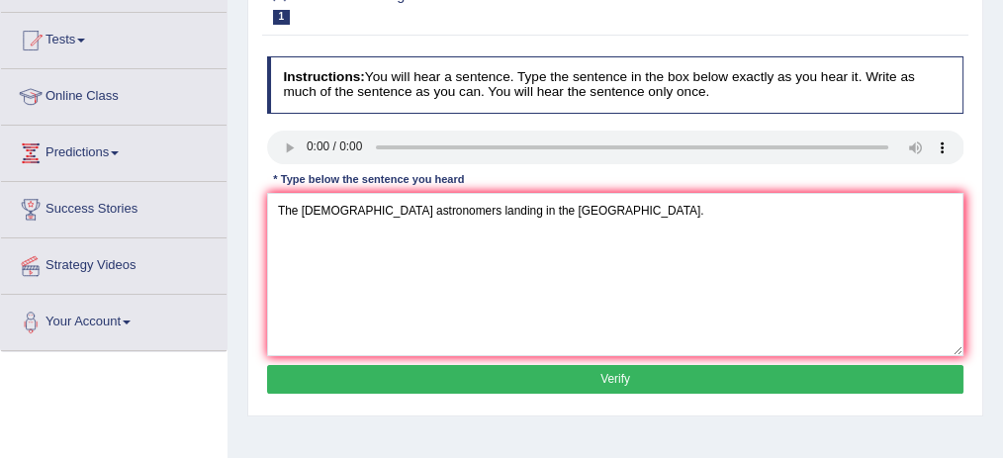
click at [559, 384] on button "Verify" at bounding box center [616, 379] width 698 height 29
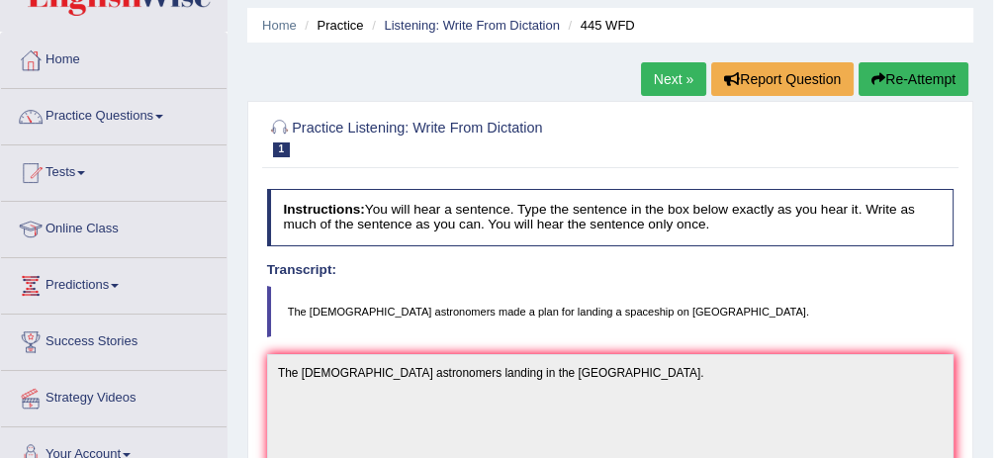
scroll to position [0, 0]
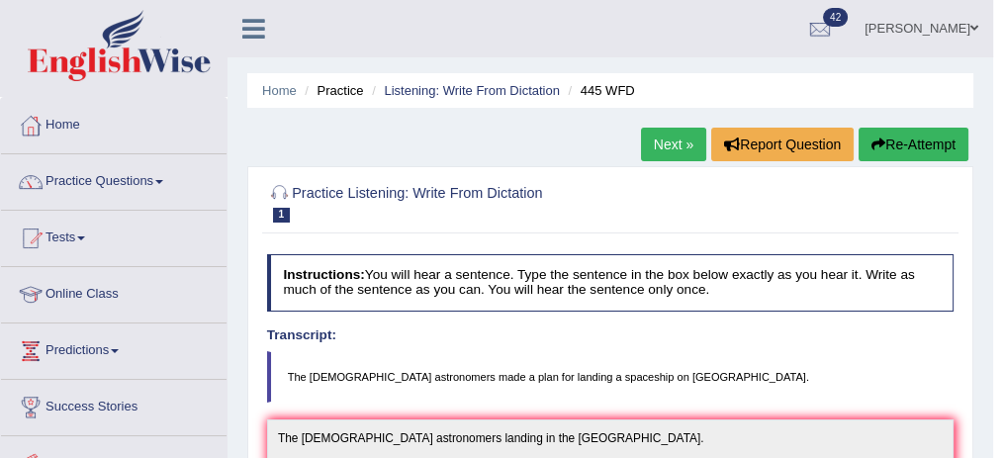
click at [655, 141] on link "Next »" at bounding box center [673, 145] width 65 height 34
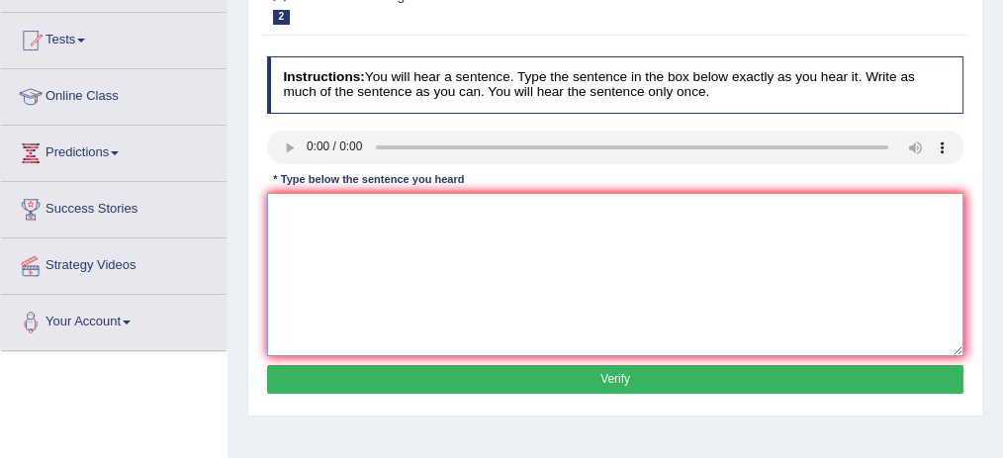
click at [377, 207] on textarea at bounding box center [616, 274] width 698 height 163
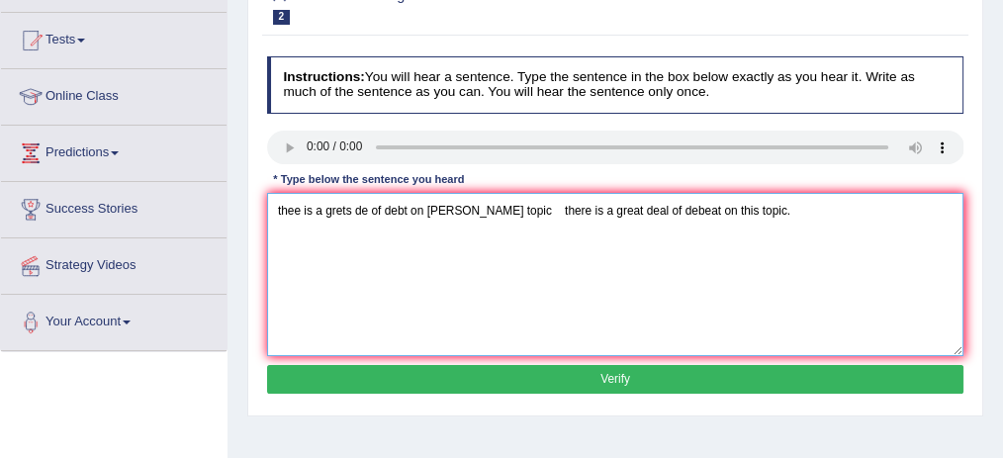
click at [489, 212] on textarea "thee is a grets de of debt on theis topic there is a great deal of debeat on th…" at bounding box center [616, 274] width 698 height 163
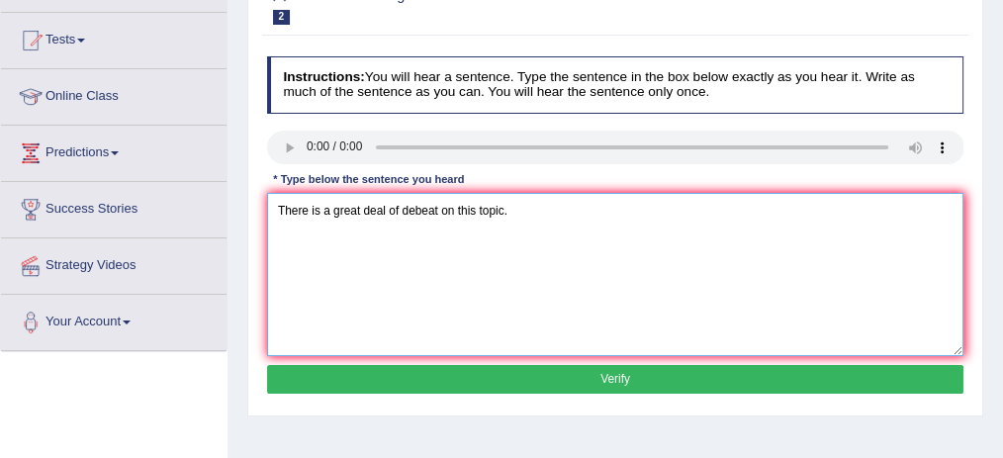
click at [427, 210] on textarea "There is a great deal of debeat on this topic." at bounding box center [616, 274] width 698 height 163
type textarea "There is a great deal of debat on this topic."
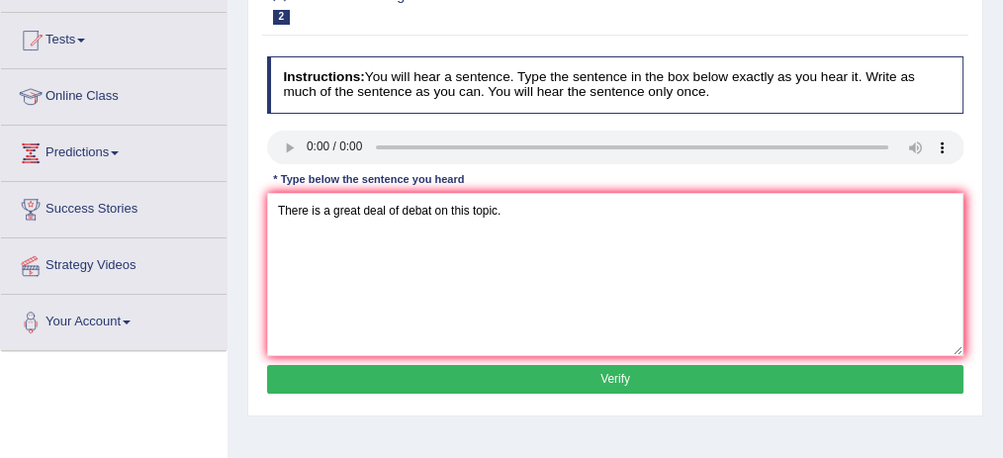
click at [579, 373] on button "Verify" at bounding box center [616, 379] width 698 height 29
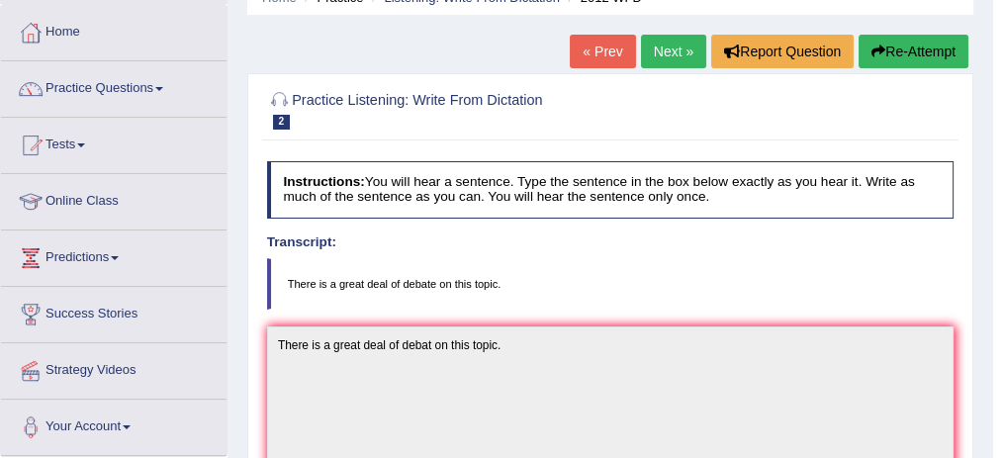
scroll to position [65, 0]
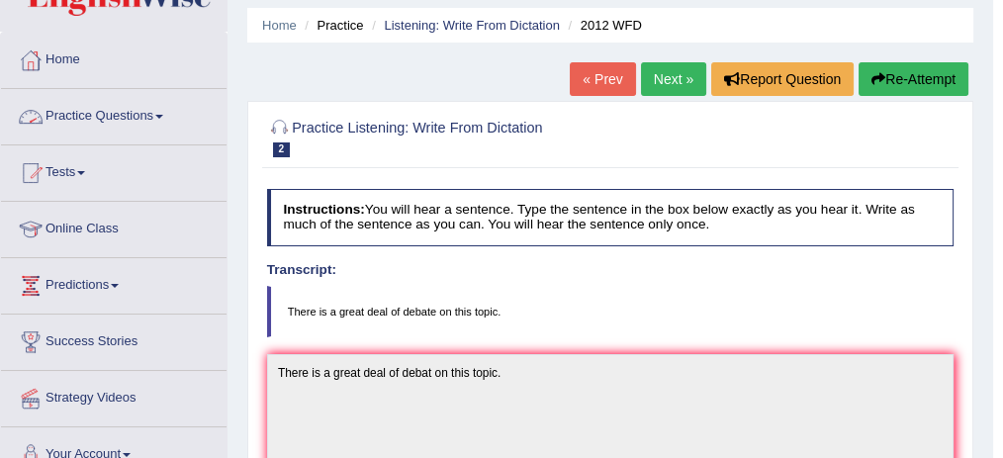
click at [147, 108] on link "Practice Questions" at bounding box center [114, 113] width 226 height 49
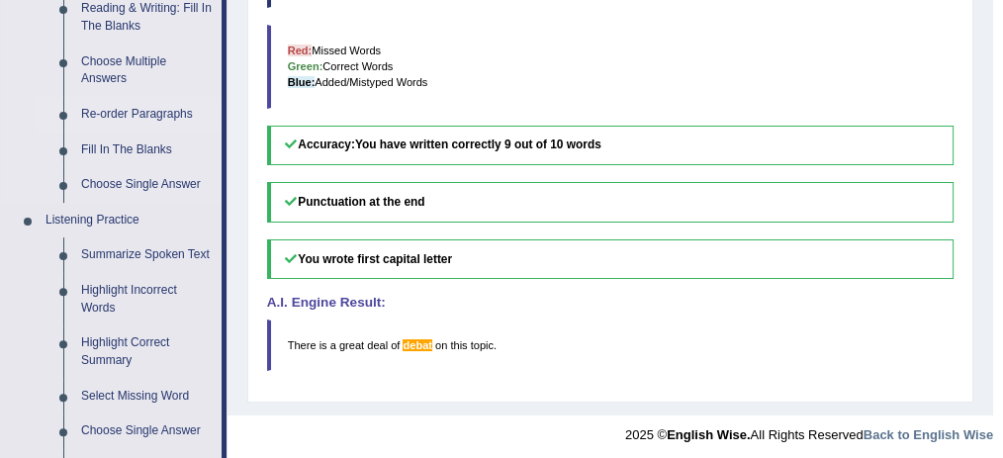
scroll to position [792, 0]
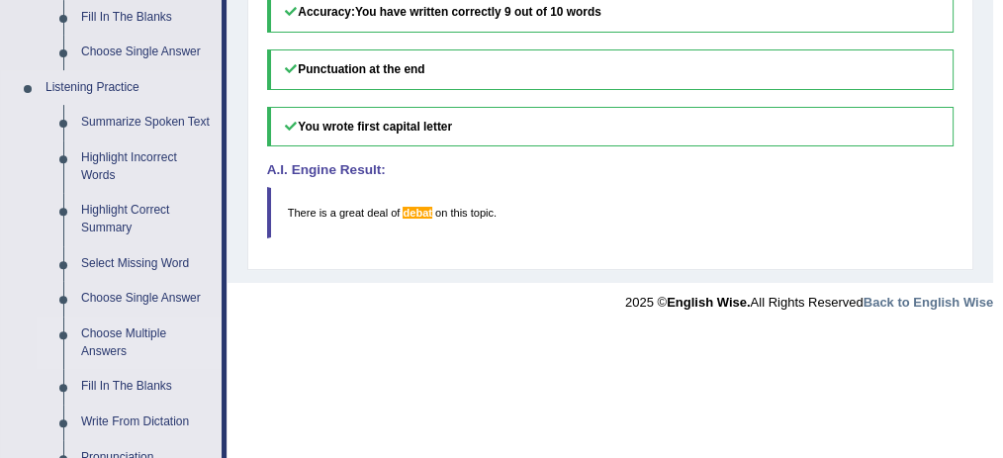
click at [136, 333] on link "Choose Multiple Answers" at bounding box center [146, 343] width 149 height 52
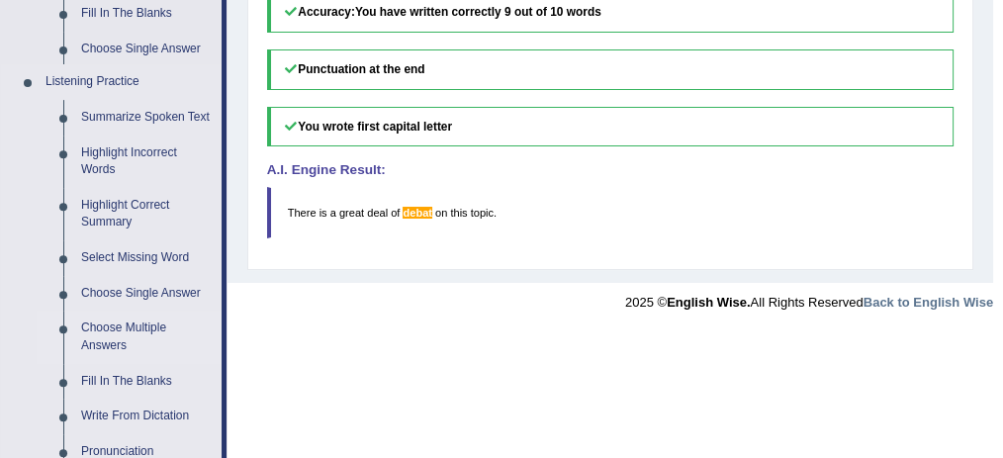
click at [136, 333] on link "Choose Multiple Answers" at bounding box center [146, 337] width 149 height 52
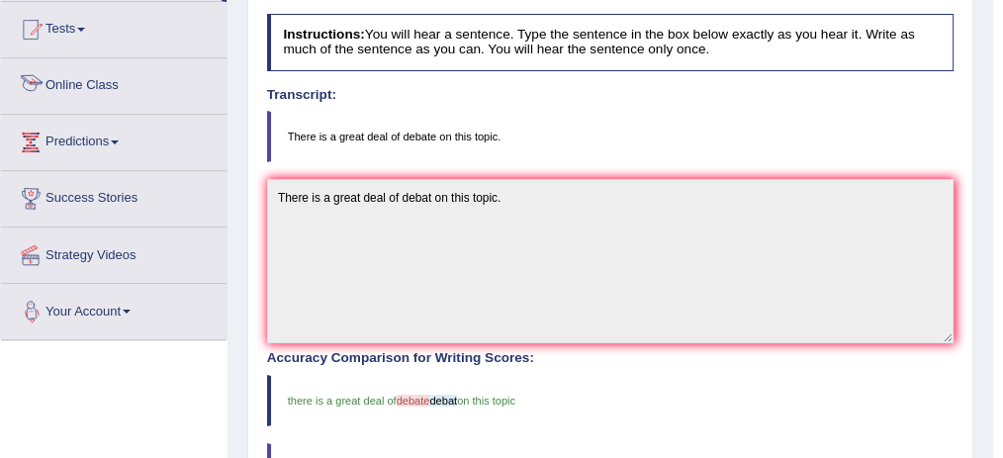
scroll to position [269, 0]
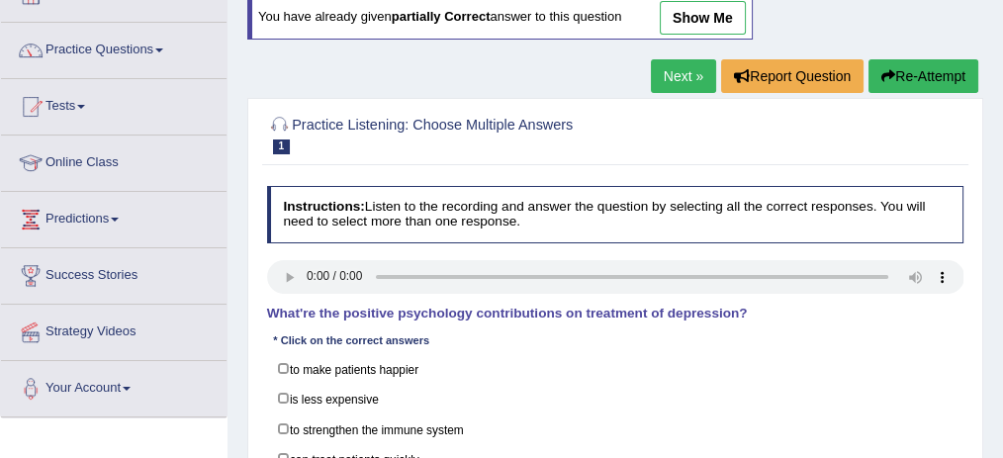
scroll to position [198, 0]
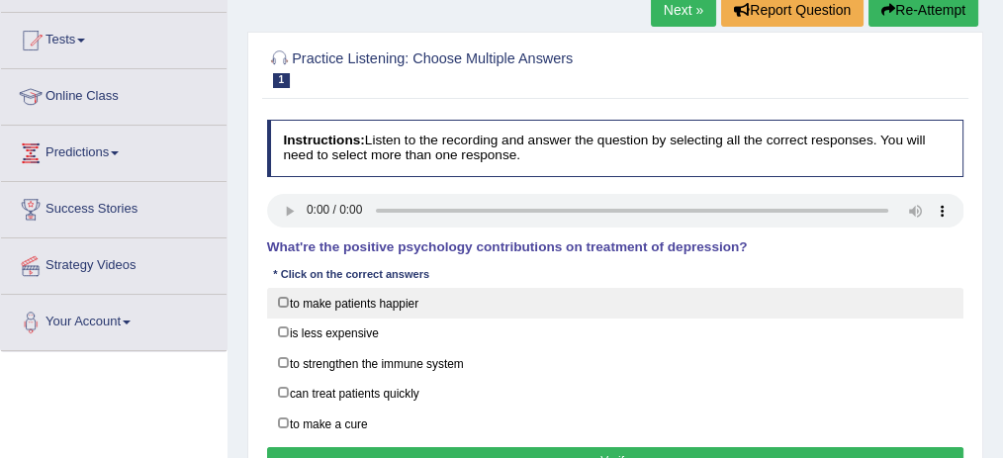
drag, startPoint x: 297, startPoint y: 322, endPoint x: 287, endPoint y: 312, distance: 14.0
click at [297, 322] on label "is less expensive" at bounding box center [616, 333] width 698 height 31
checkbox input "true"
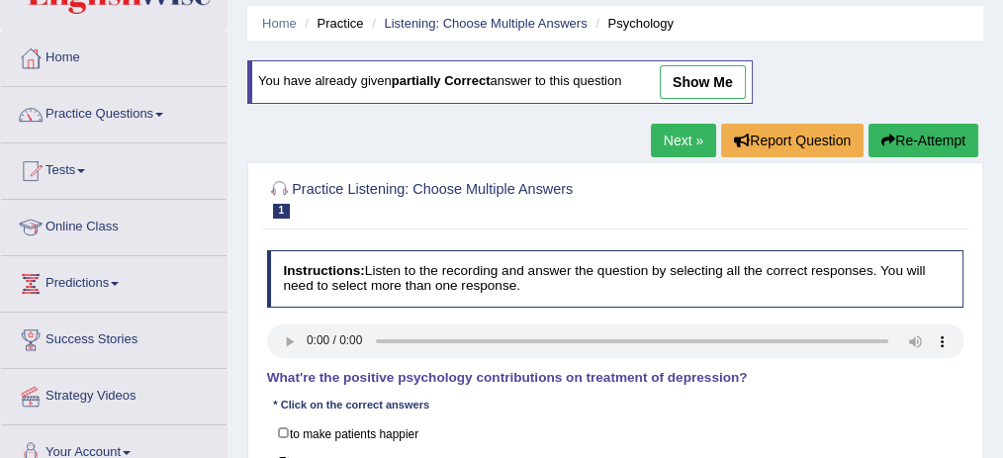
scroll to position [65, 0]
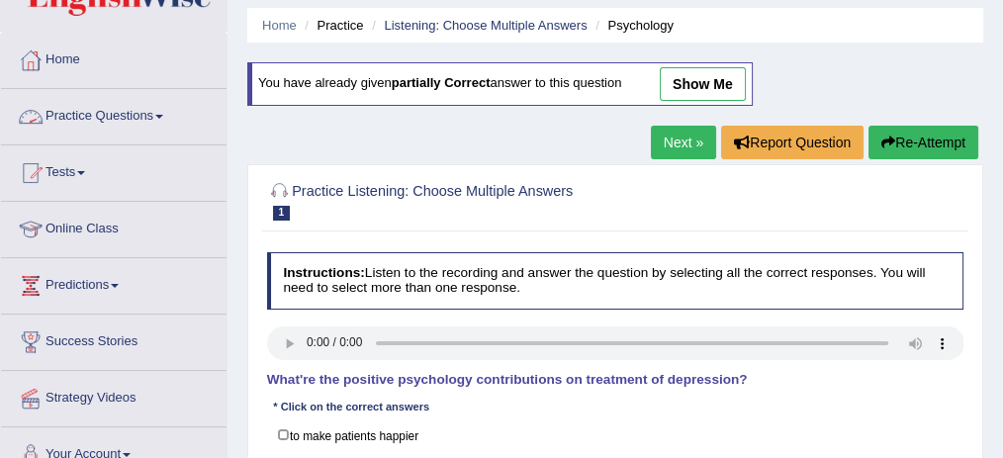
click at [164, 108] on link "Practice Questions" at bounding box center [114, 113] width 226 height 49
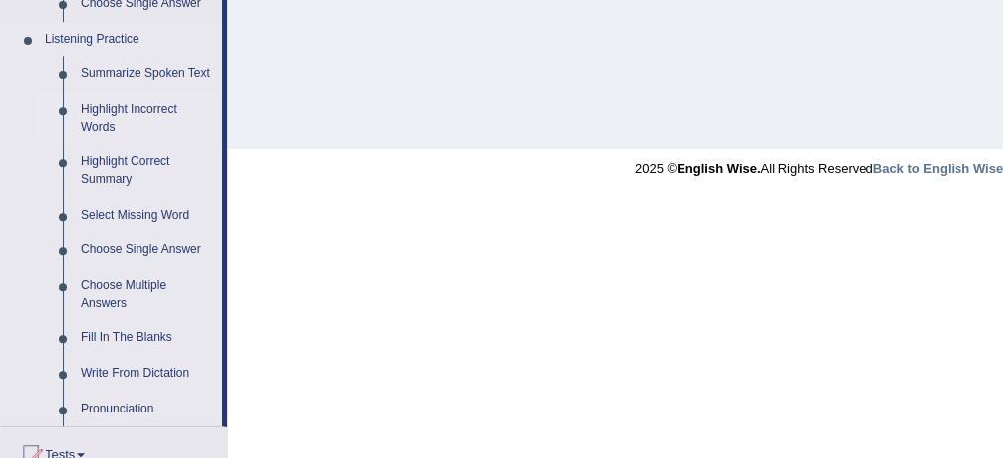
scroll to position [857, 0]
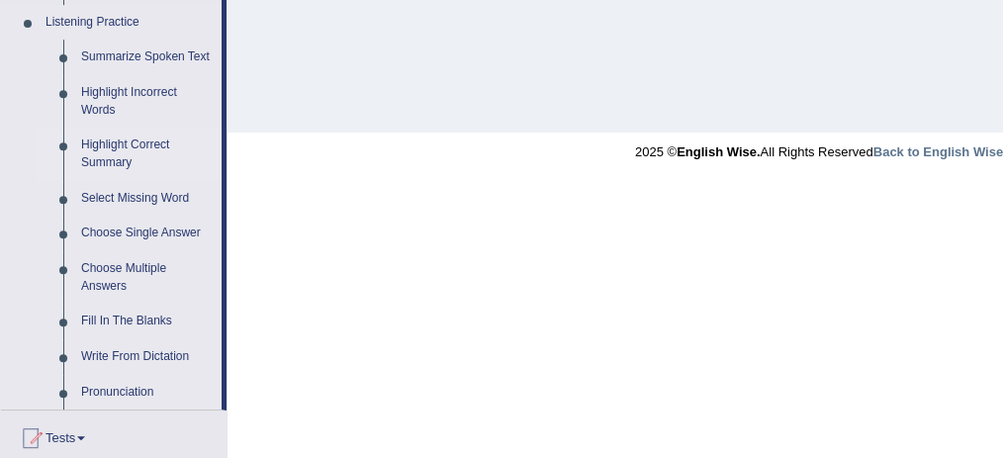
click at [155, 143] on link "Highlight Correct Summary" at bounding box center [146, 154] width 149 height 52
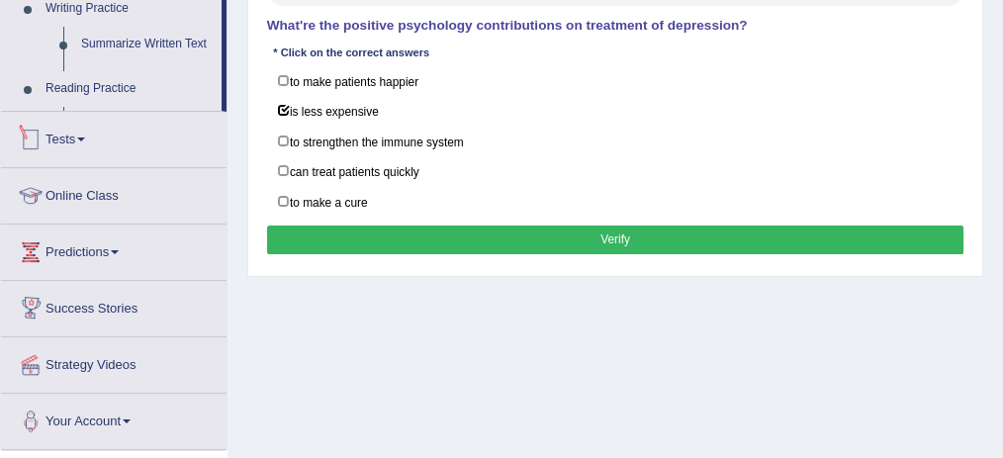
scroll to position [580, 0]
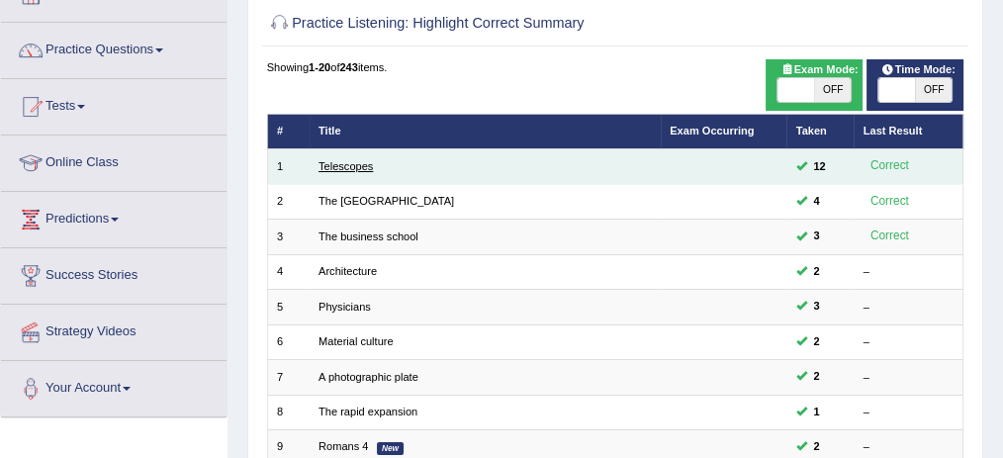
click at [359, 162] on link "Telescopes" at bounding box center [346, 166] width 54 height 12
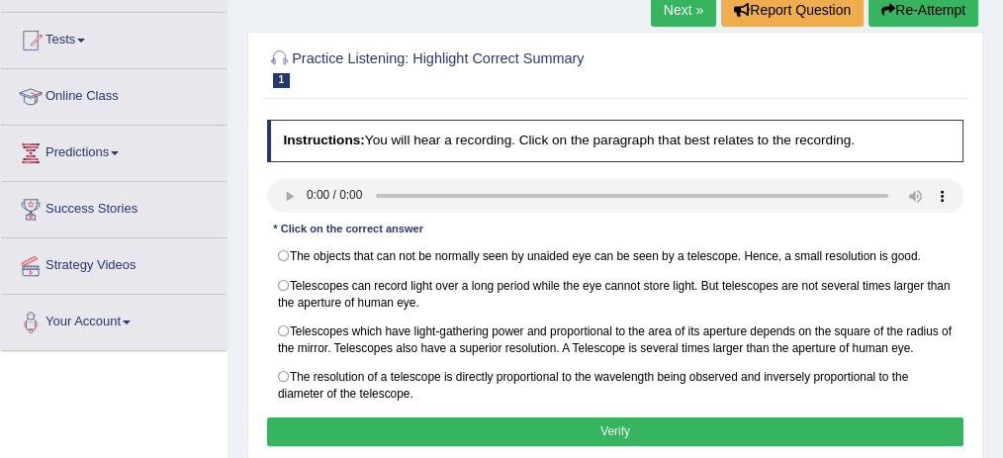
scroll to position [263, 0]
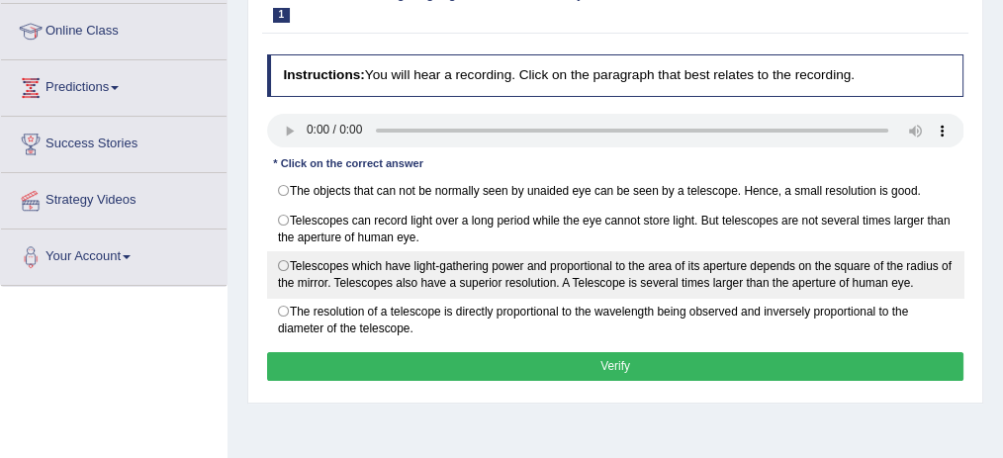
click at [290, 255] on label "Telescopes which have light-gathering power and proportional to the area of its…" at bounding box center [616, 274] width 698 height 47
radio input "true"
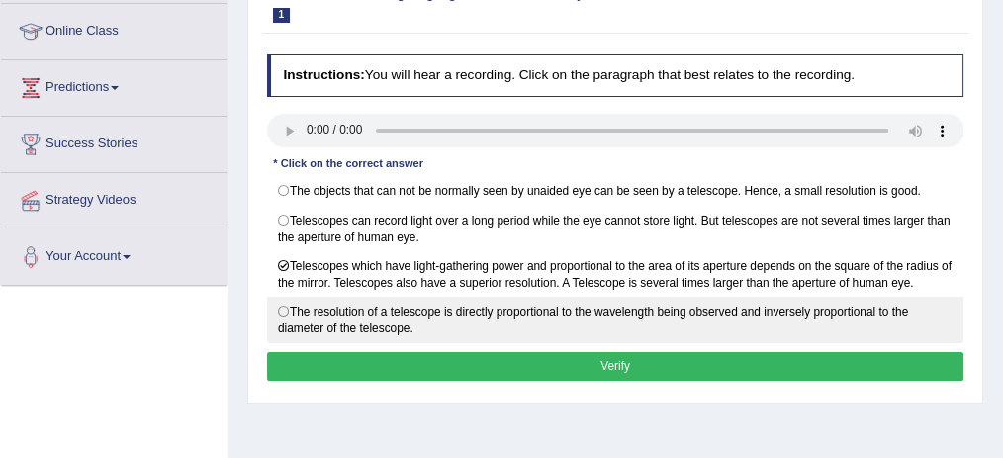
drag, startPoint x: 574, startPoint y: 353, endPoint x: 561, endPoint y: 305, distance: 50.2
click at [574, 352] on button "Verify" at bounding box center [616, 366] width 698 height 29
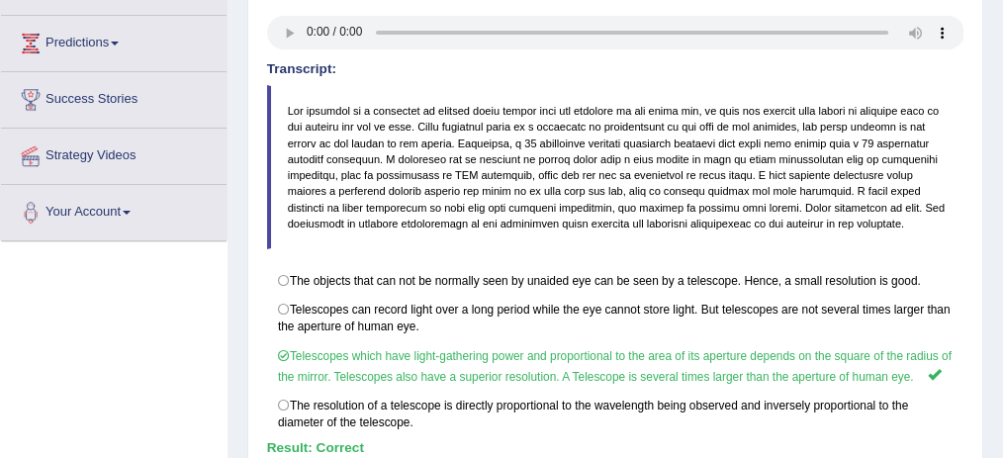
scroll to position [396, 0]
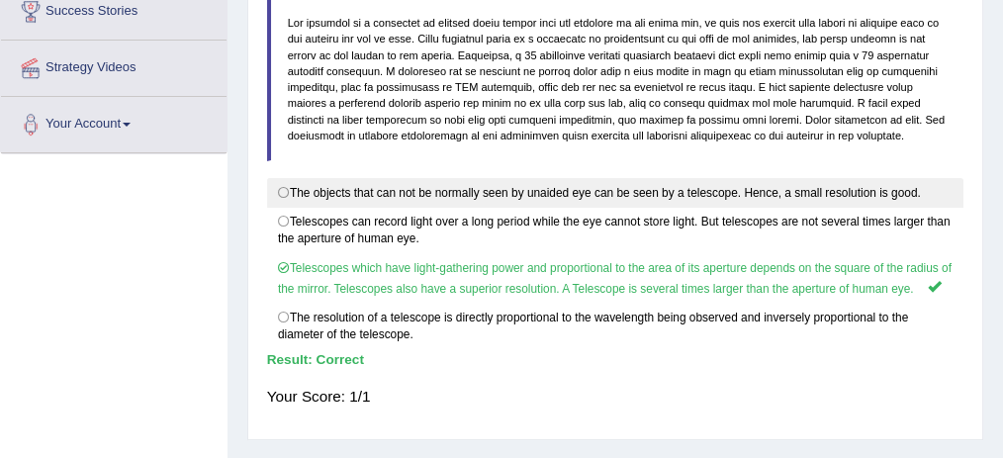
click at [44, 243] on div "Toggle navigation Home Practice Questions Speaking Practice Read Aloud Repeat S…" at bounding box center [501, 118] width 1003 height 1029
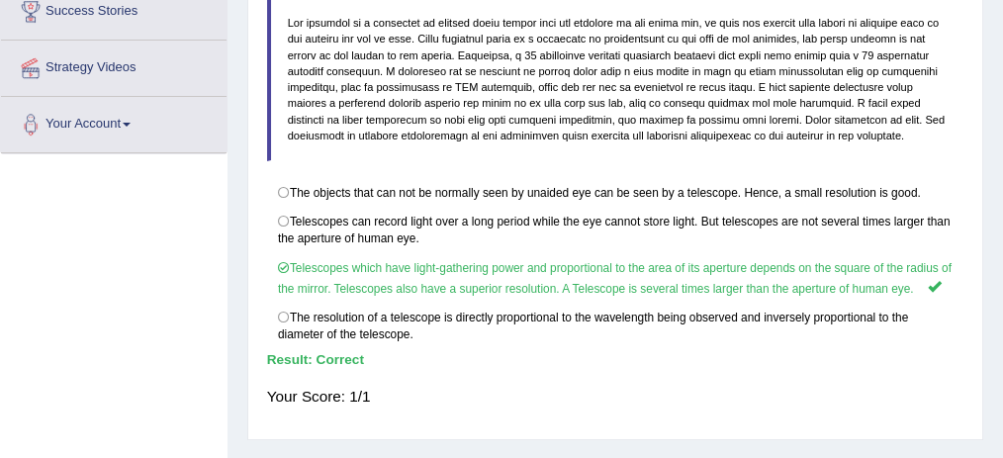
click at [44, 243] on div "Toggle navigation Home Practice Questions Speaking Practice Read Aloud Repeat S…" at bounding box center [501, 118] width 1003 height 1029
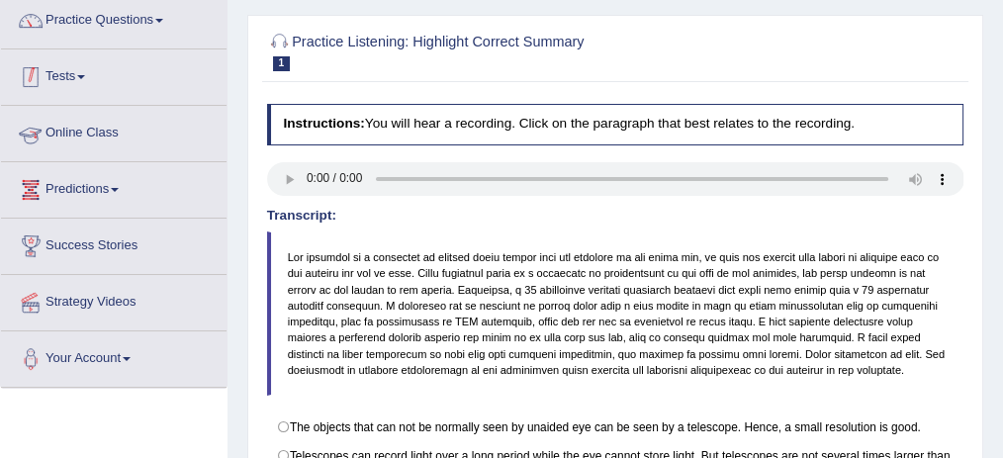
scroll to position [132, 0]
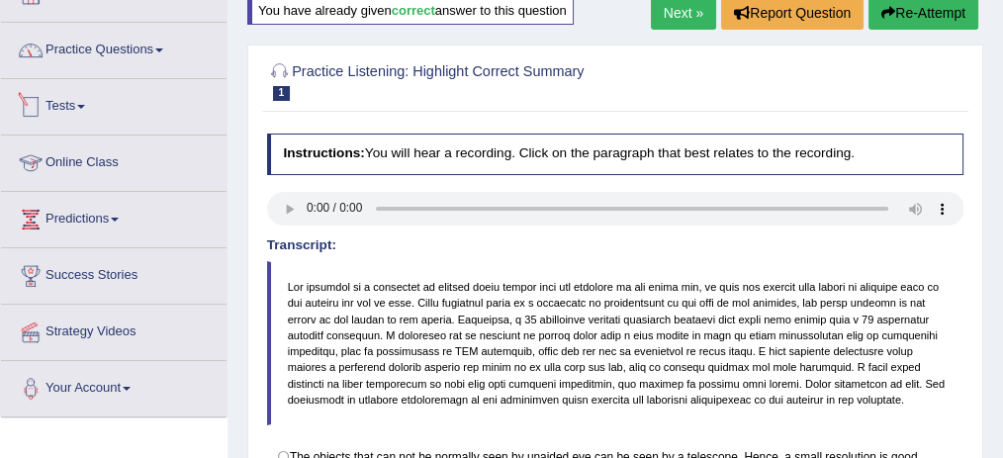
click at [108, 49] on link "Practice Questions" at bounding box center [114, 47] width 226 height 49
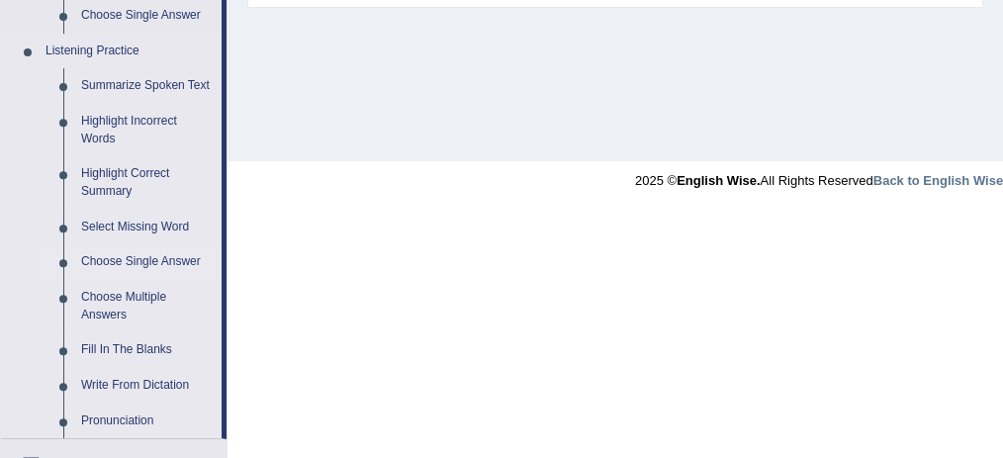
scroll to position [923, 0]
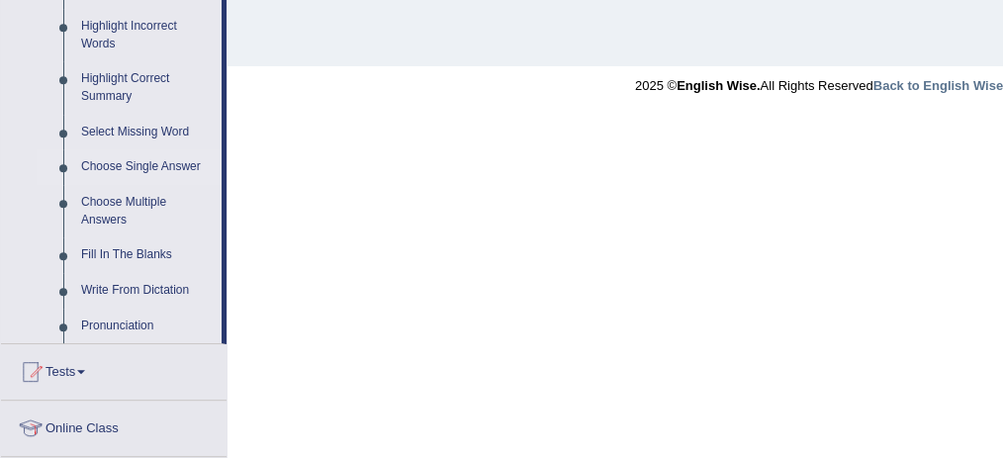
click at [144, 164] on link "Choose Single Answer" at bounding box center [146, 167] width 149 height 36
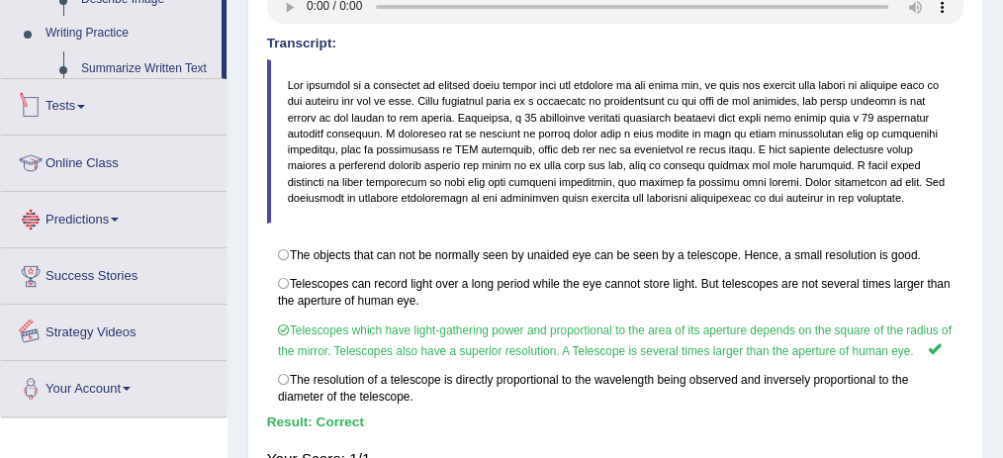
scroll to position [580, 0]
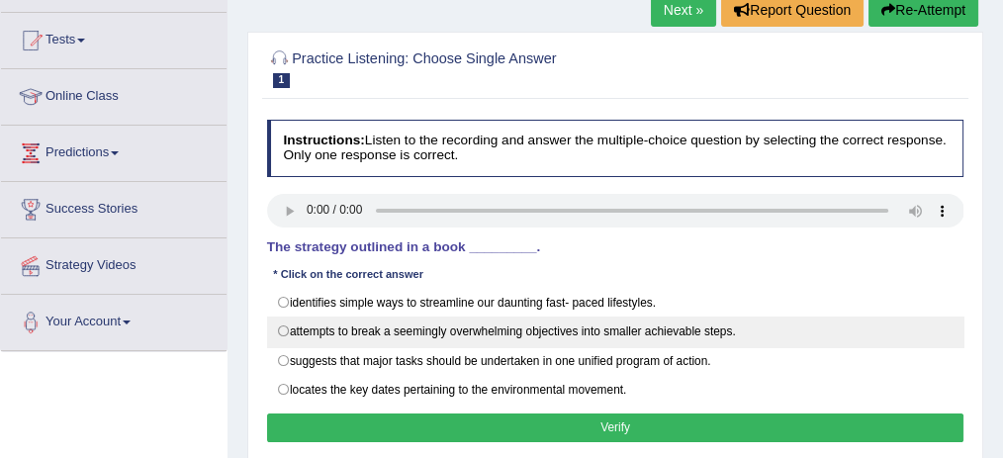
click at [387, 323] on label "attempts to break a seemingly overwhelming objectives into smaller achievable s…" at bounding box center [616, 332] width 698 height 30
radio input "true"
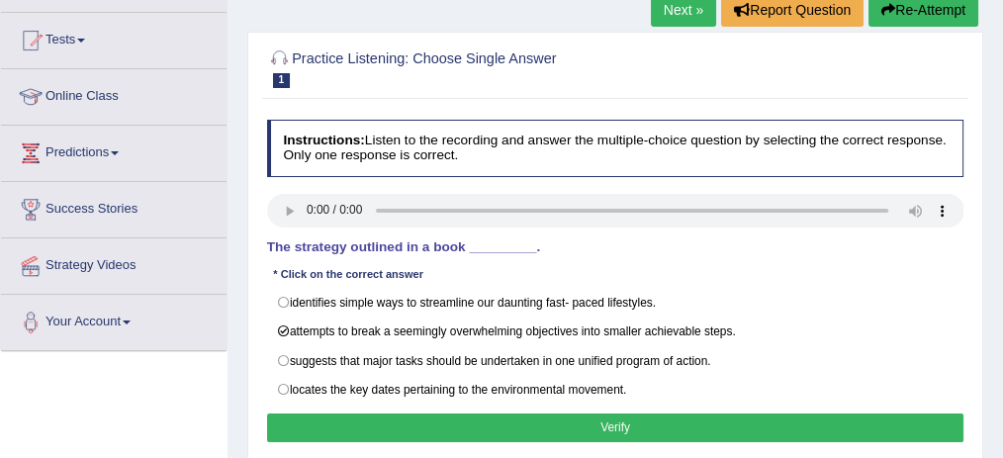
drag, startPoint x: 518, startPoint y: 411, endPoint x: 527, endPoint y: 396, distance: 17.8
click at [519, 414] on button "Verify" at bounding box center [616, 428] width 698 height 29
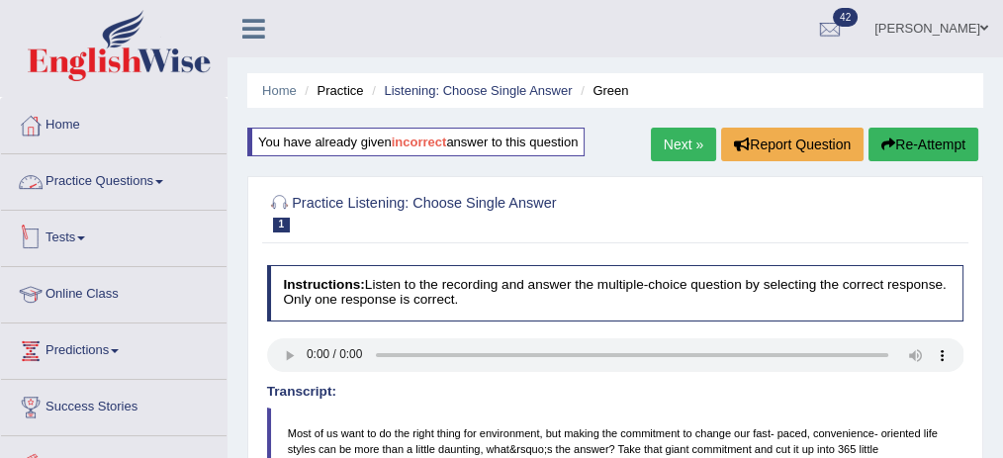
click at [79, 233] on link "Tests" at bounding box center [114, 235] width 226 height 49
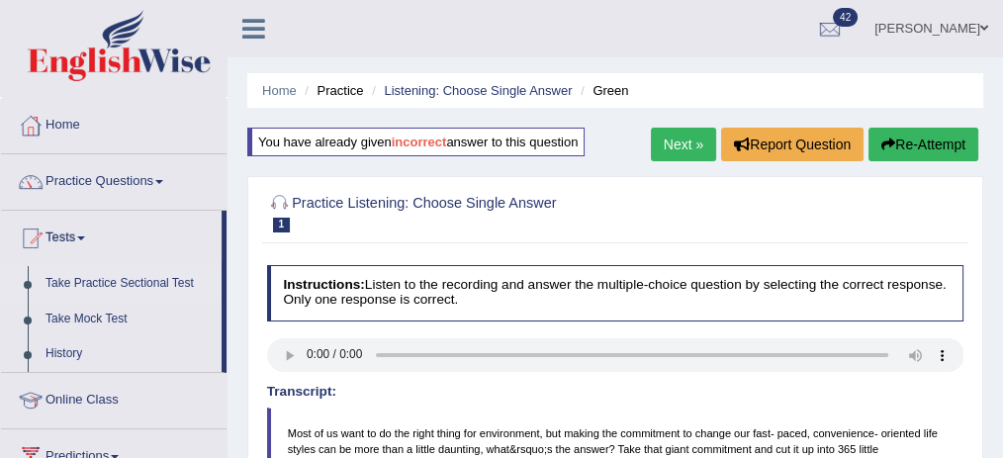
click at [98, 282] on link "Take Practice Sectional Test" at bounding box center [129, 284] width 185 height 36
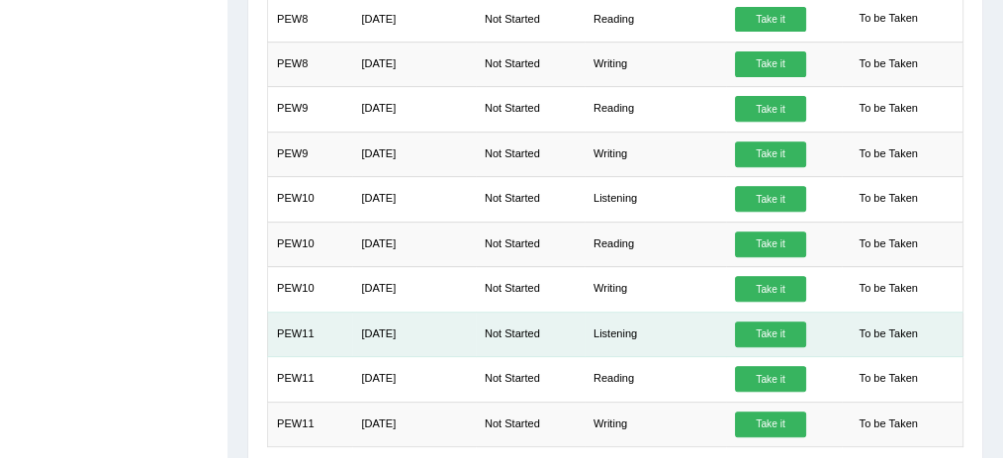
click at [747, 322] on link "Take it" at bounding box center [770, 335] width 71 height 26
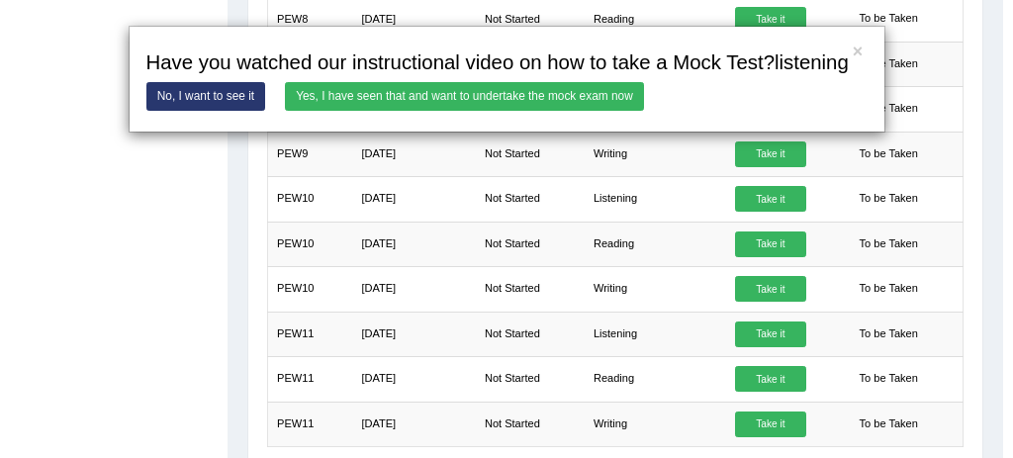
click at [599, 93] on link "Yes, I have seen that and want to undertake the mock exam now" at bounding box center [464, 96] width 359 height 29
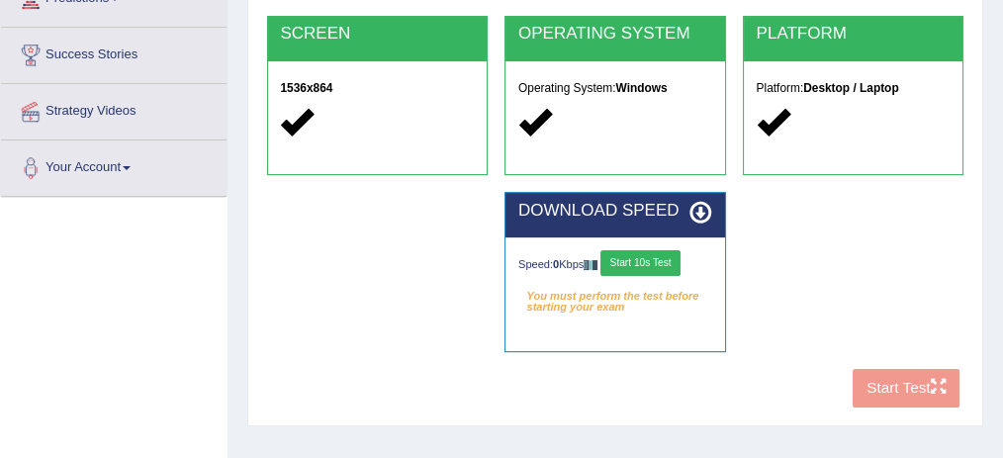
scroll to position [330, 0]
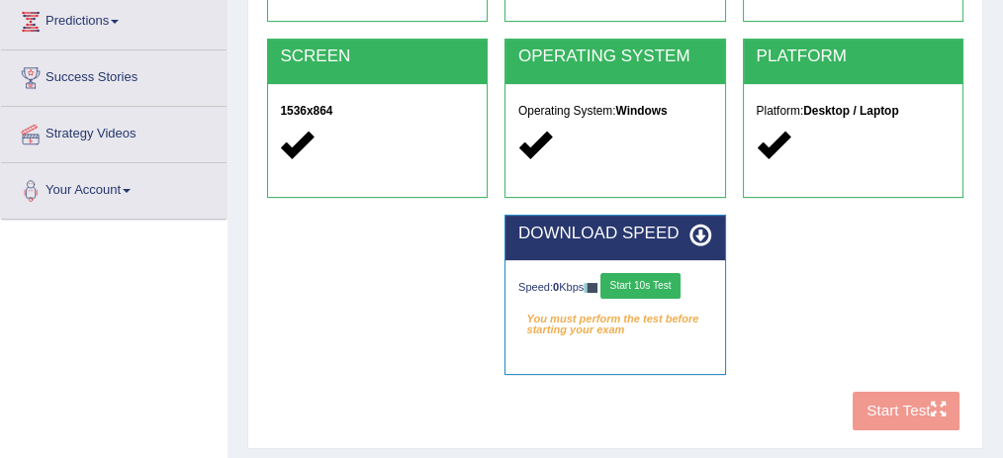
click at [654, 289] on button "Start 10s Test" at bounding box center [641, 286] width 80 height 26
